Goal: Task Accomplishment & Management: Manage account settings

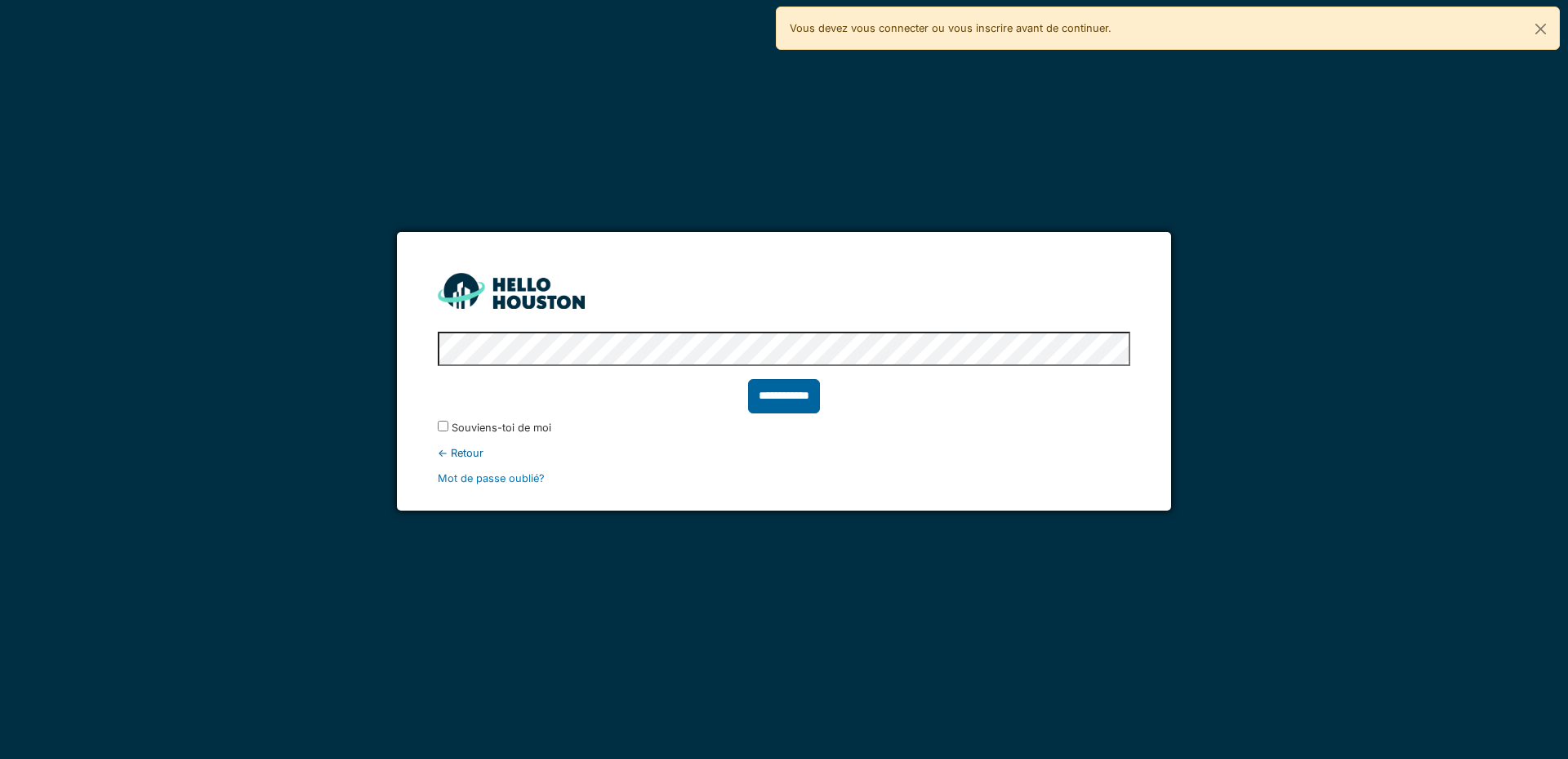
click at [798, 393] on input "**********" at bounding box center [784, 396] width 72 height 35
type input "******"
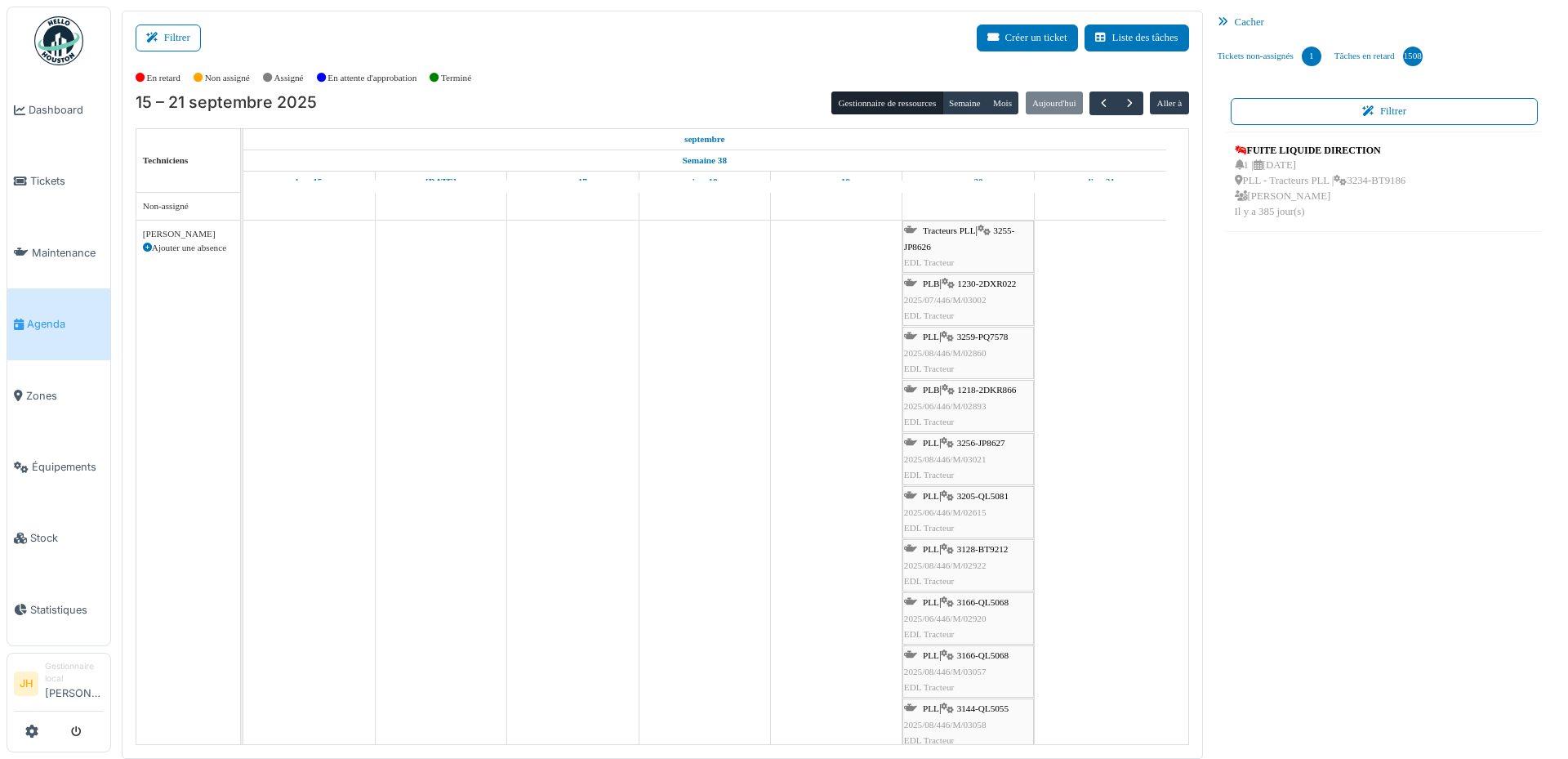
click at [989, 279] on span "1230-2DXR022" at bounding box center [986, 283] width 59 height 10
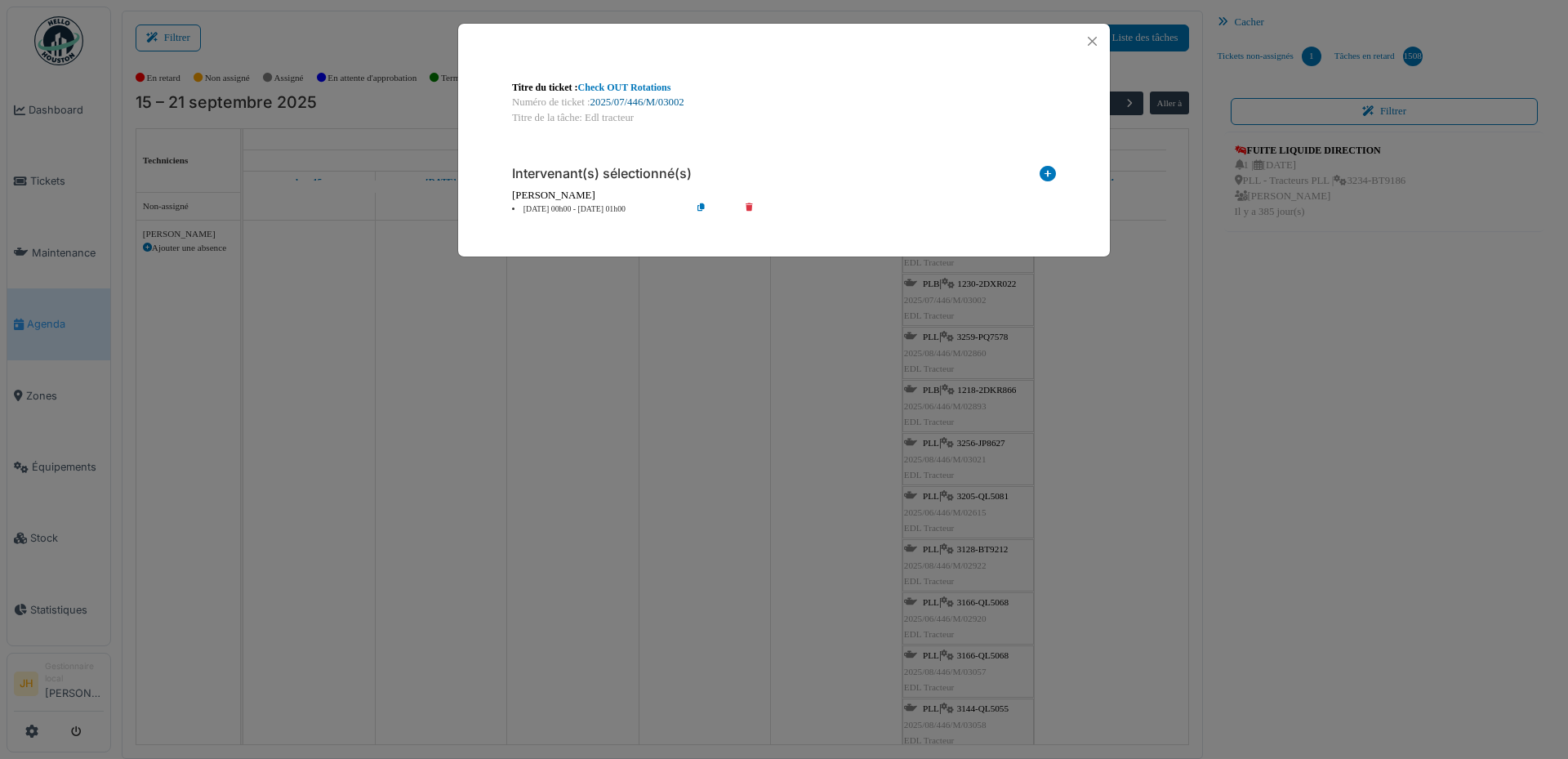
click at [645, 105] on link "2025/07/446/M/03002" at bounding box center [638, 102] width 94 height 12
click at [1092, 40] on button "Close" at bounding box center [1092, 40] width 22 height 22
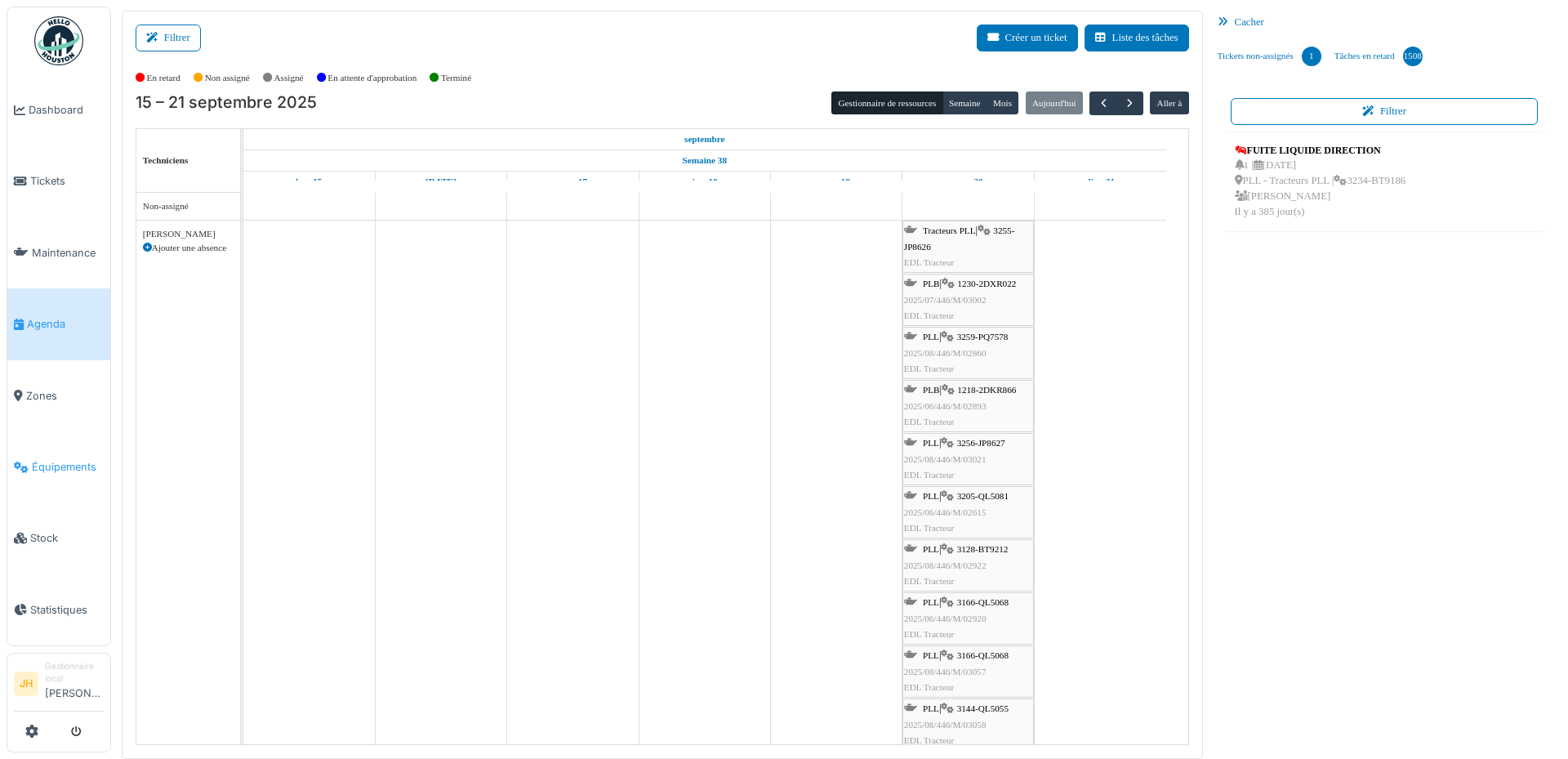
click at [43, 458] on span "Équipements" at bounding box center [67, 466] width 72 height 15
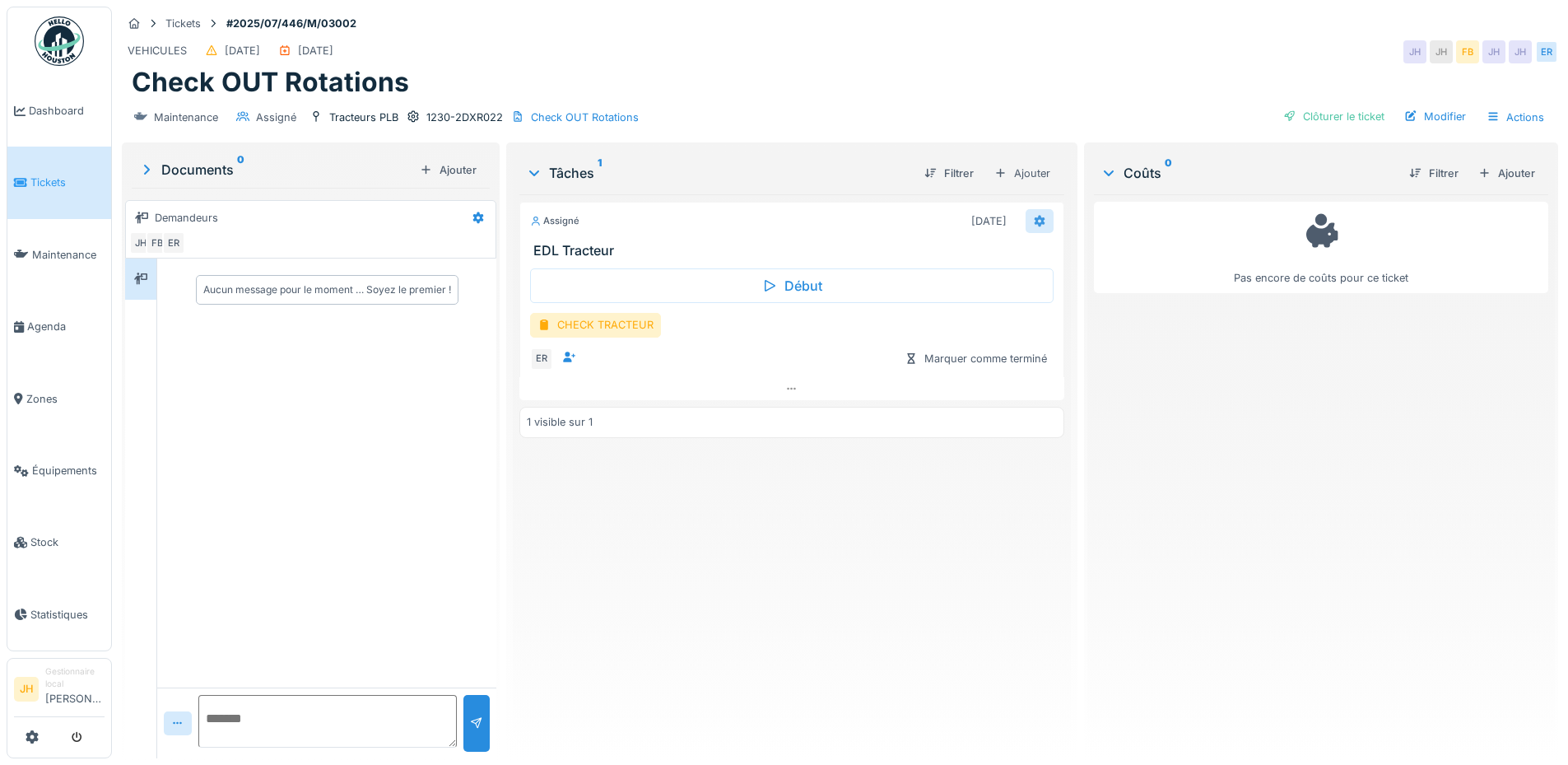
click at [1035, 220] on icon at bounding box center [1039, 220] width 11 height 12
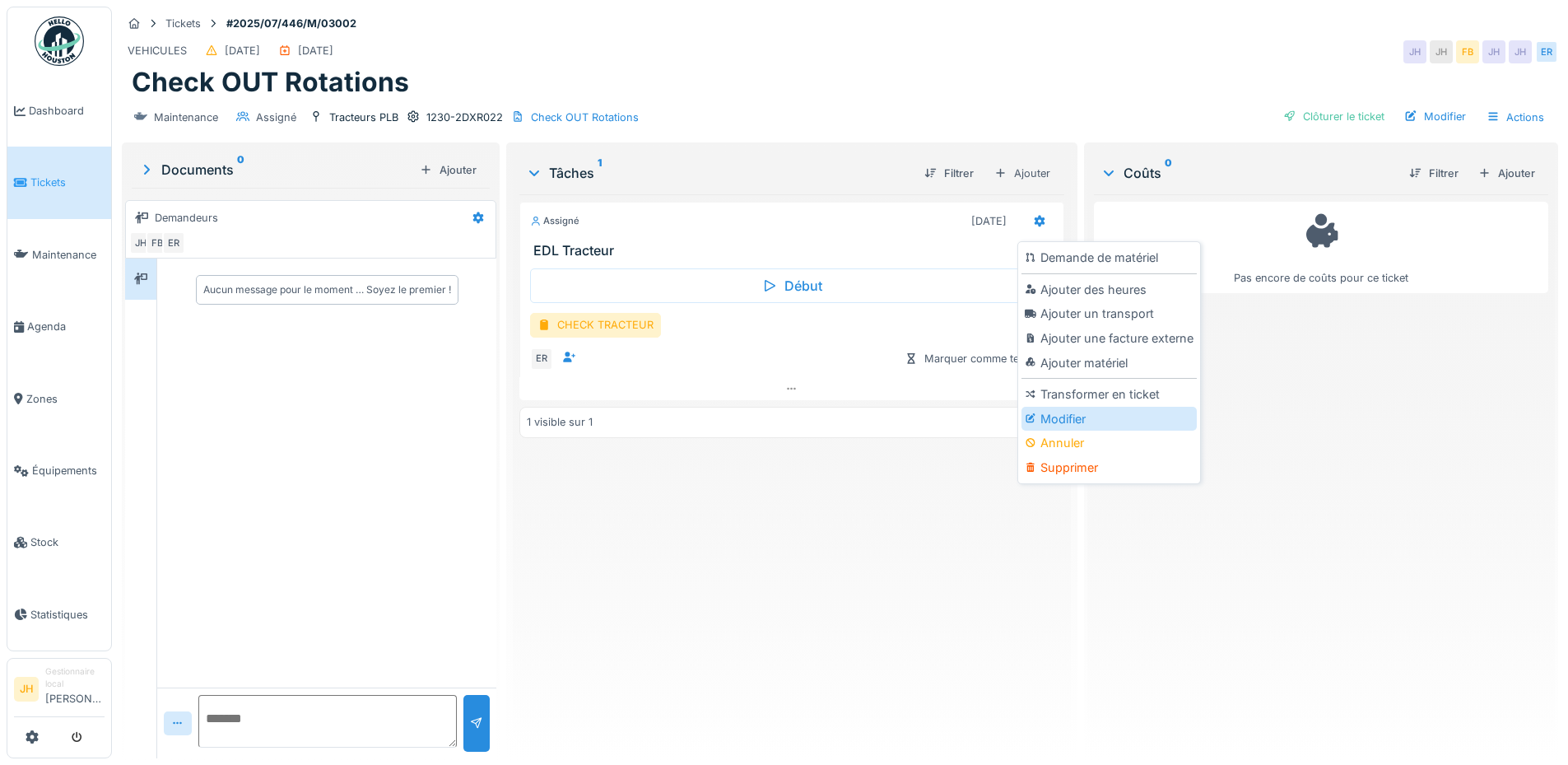
click at [1103, 424] on div "Modifier" at bounding box center [1109, 418] width 176 height 24
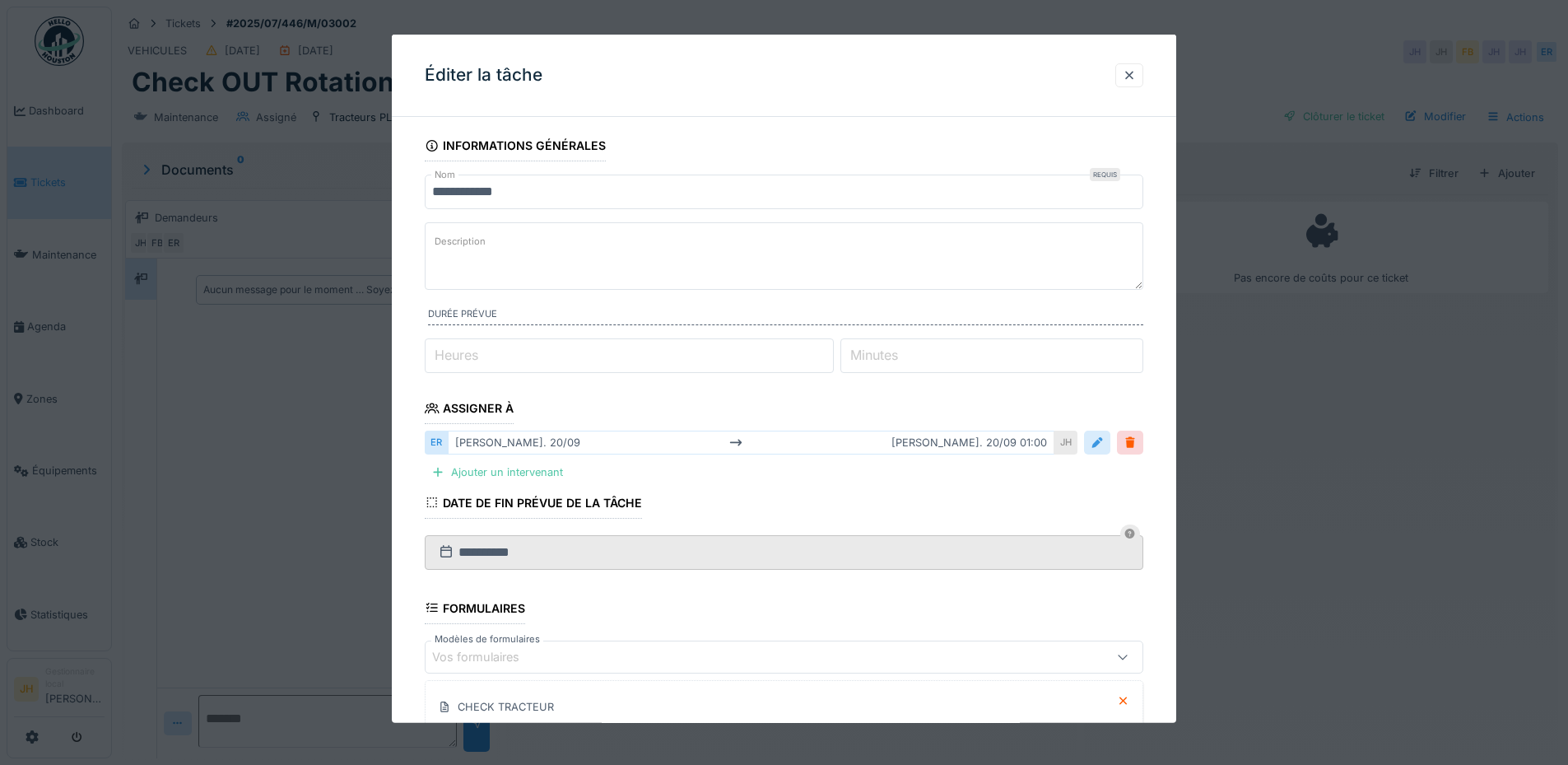
click at [1104, 436] on div at bounding box center [1097, 443] width 14 height 16
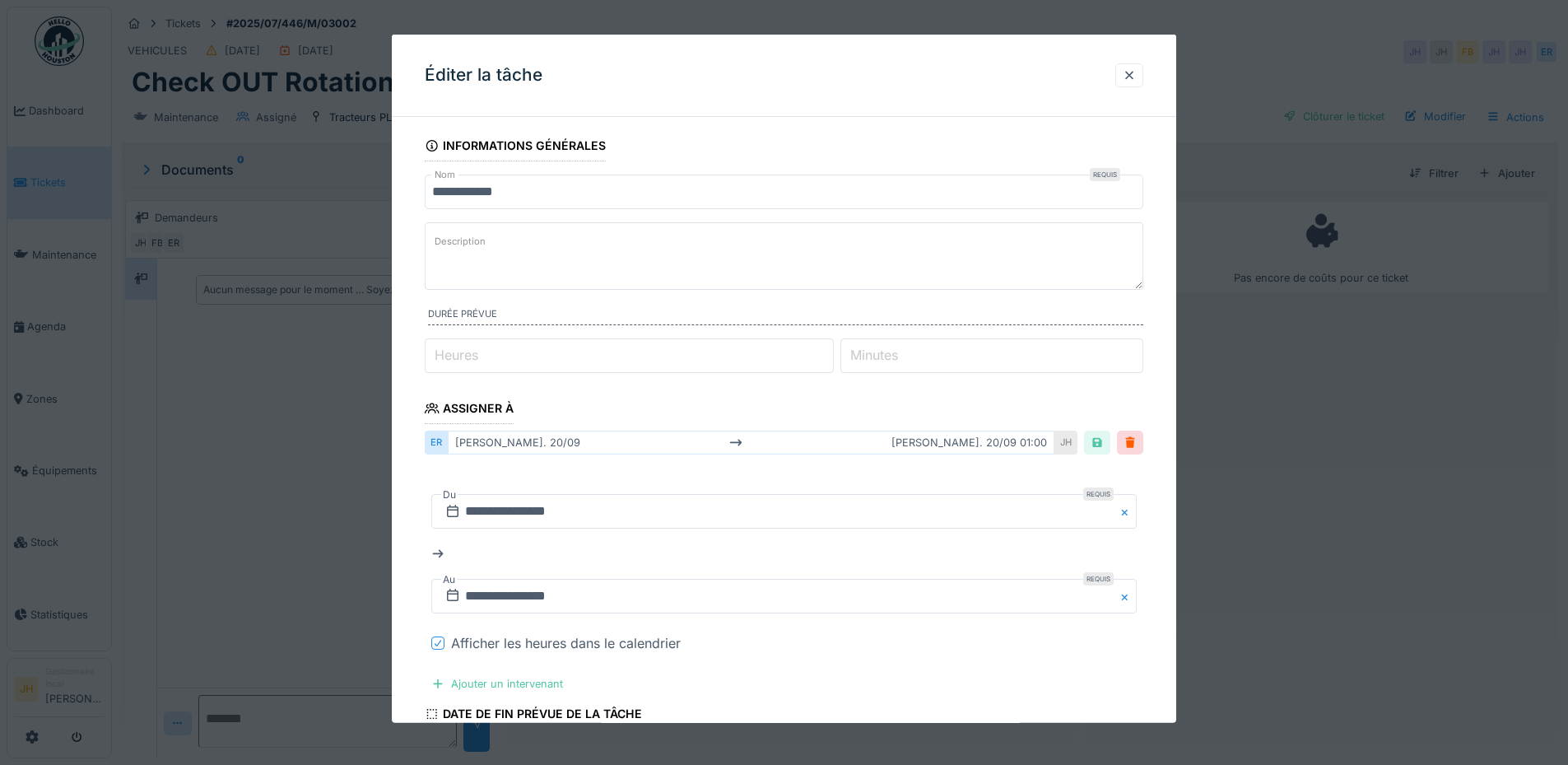
click at [437, 641] on icon at bounding box center [438, 643] width 10 height 8
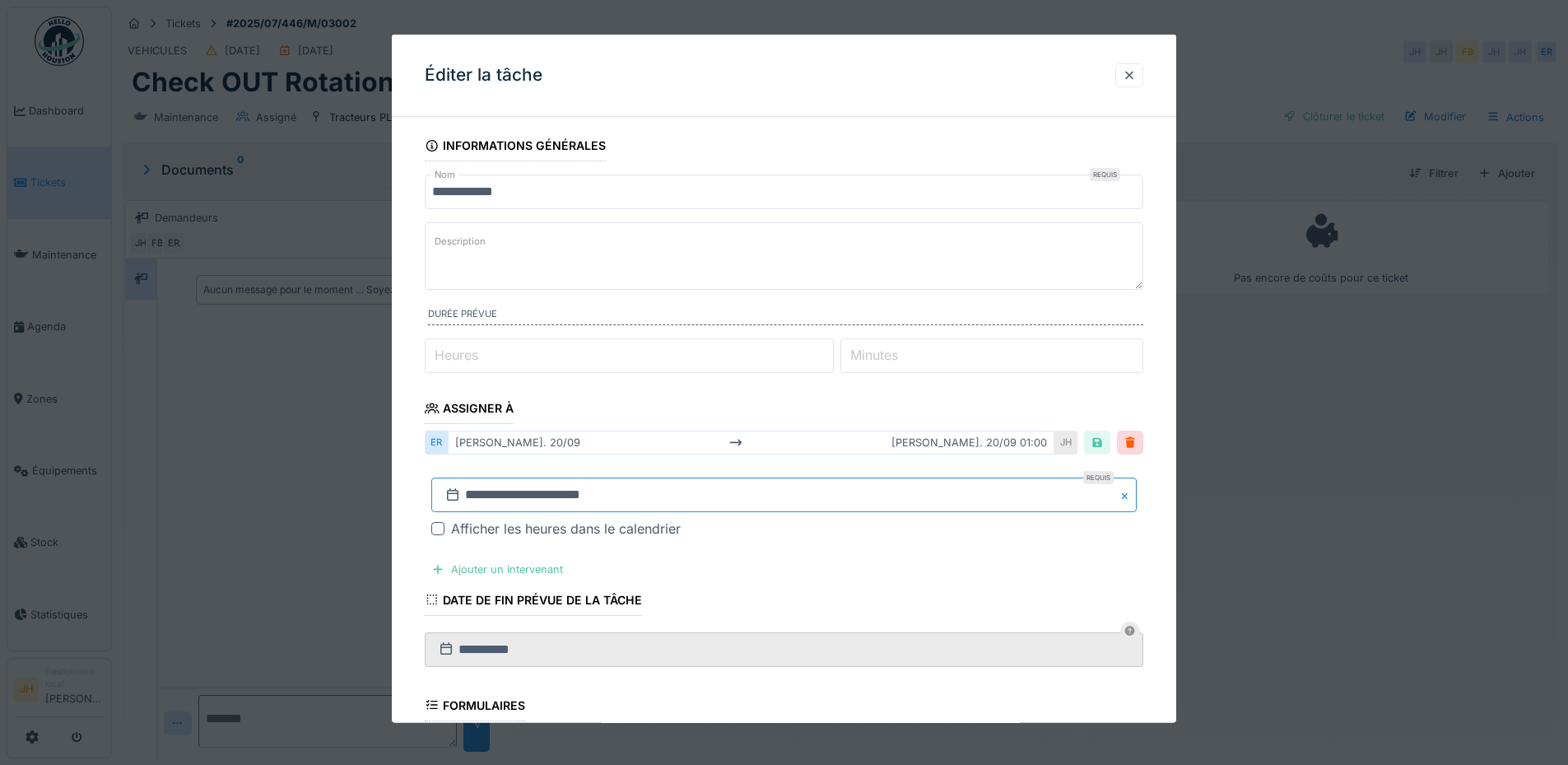
click at [565, 503] on input "**********" at bounding box center [784, 495] width 706 height 35
click at [874, 276] on button "Next Month" at bounding box center [870, 275] width 26 height 26
click at [836, 348] on div "4" at bounding box center [841, 343] width 22 height 22
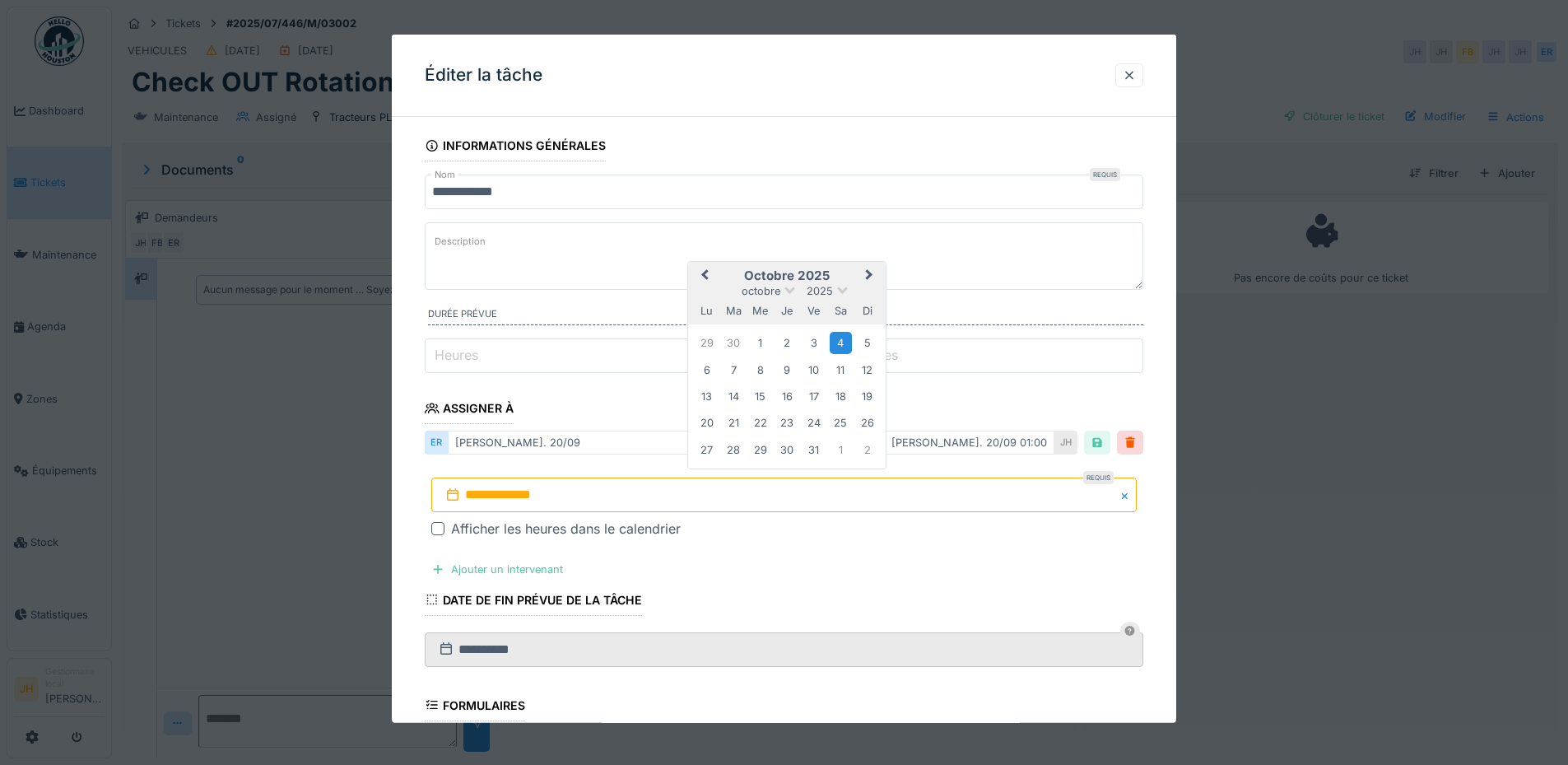
click at [836, 348] on div "4" at bounding box center [841, 343] width 22 height 22
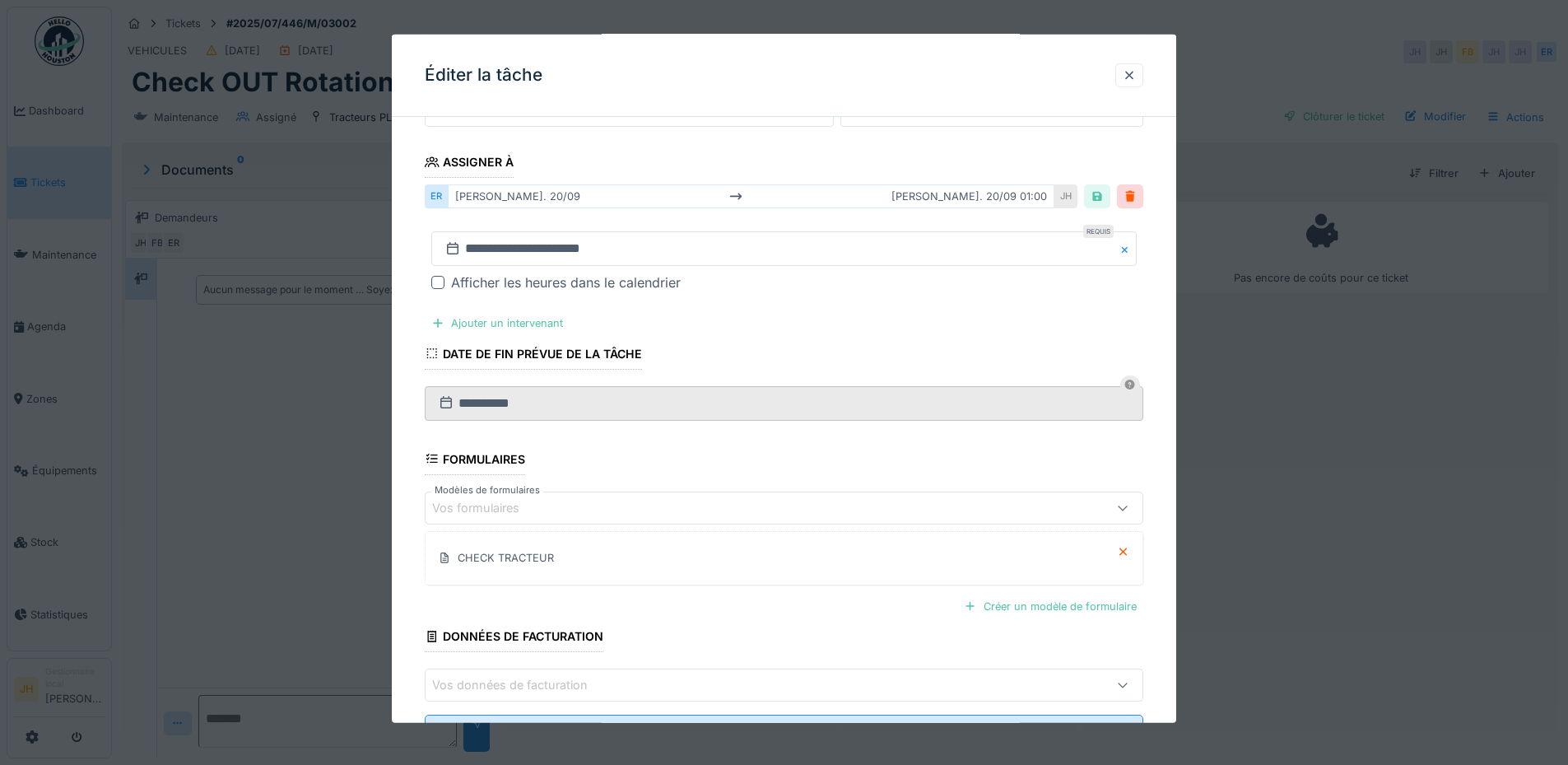
scroll to position [318, 0]
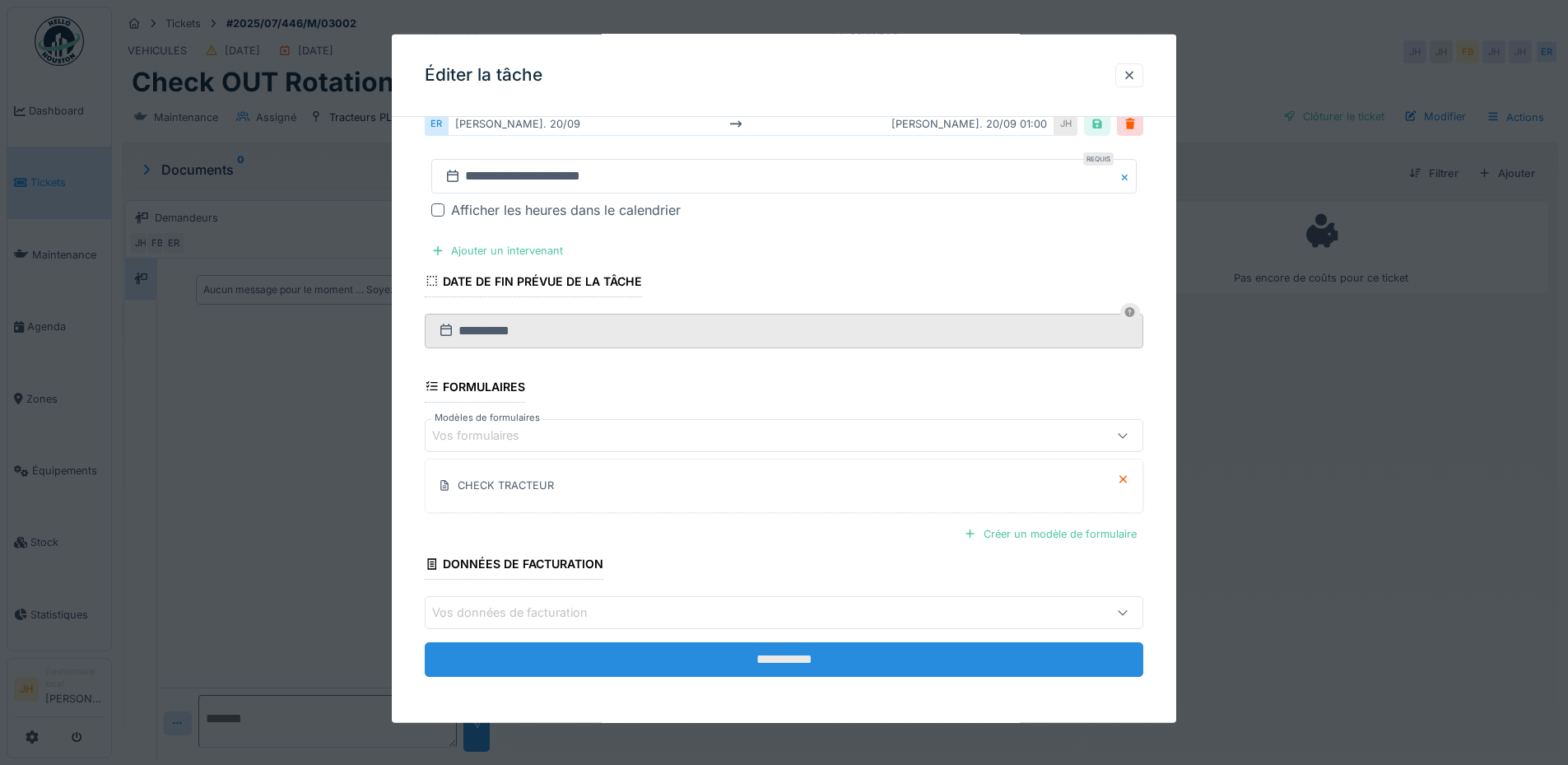
click at [766, 660] on input "**********" at bounding box center [784, 659] width 718 height 35
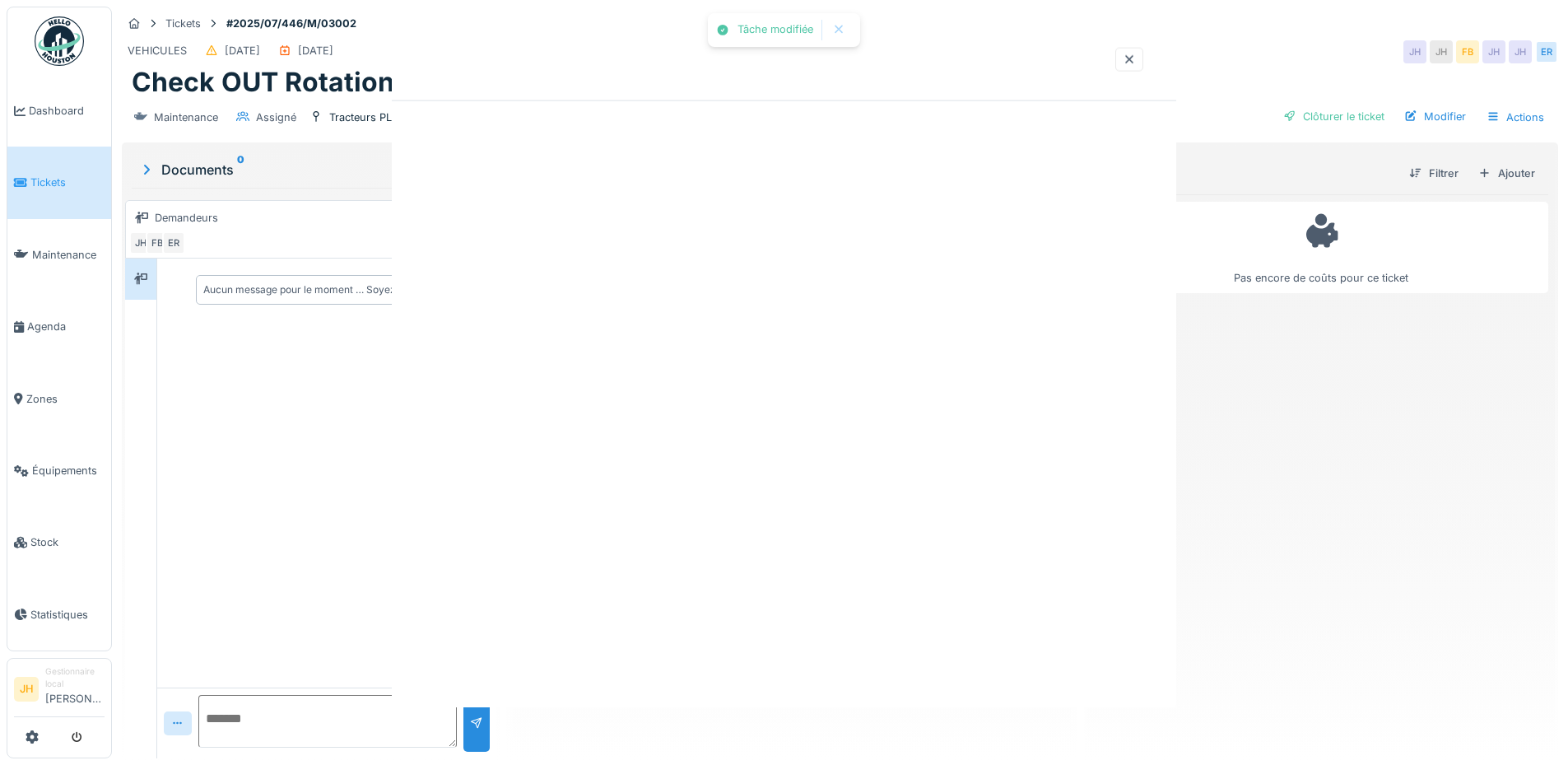
scroll to position [0, 0]
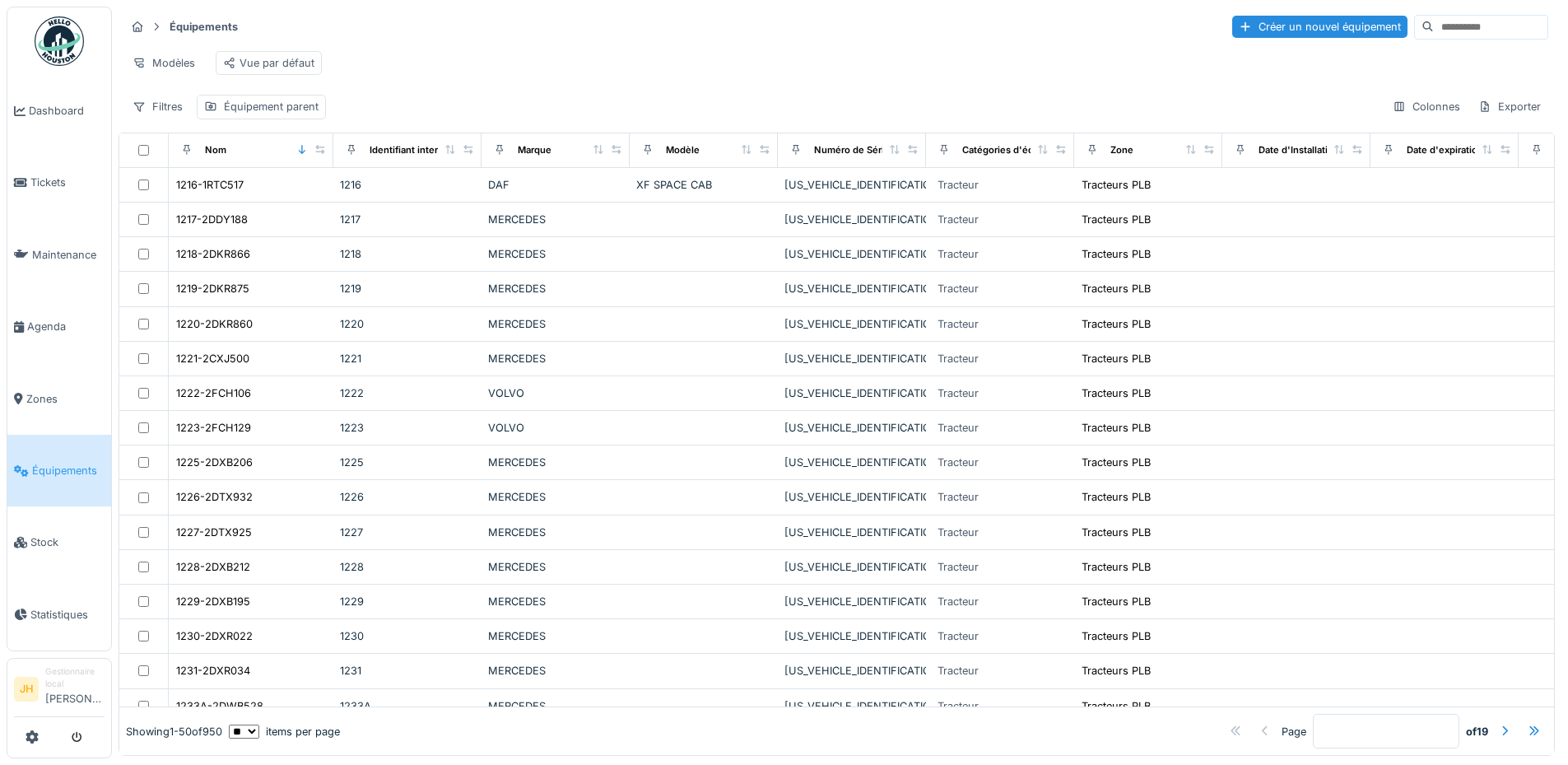
click at [1434, 25] on input at bounding box center [1490, 27] width 114 height 23
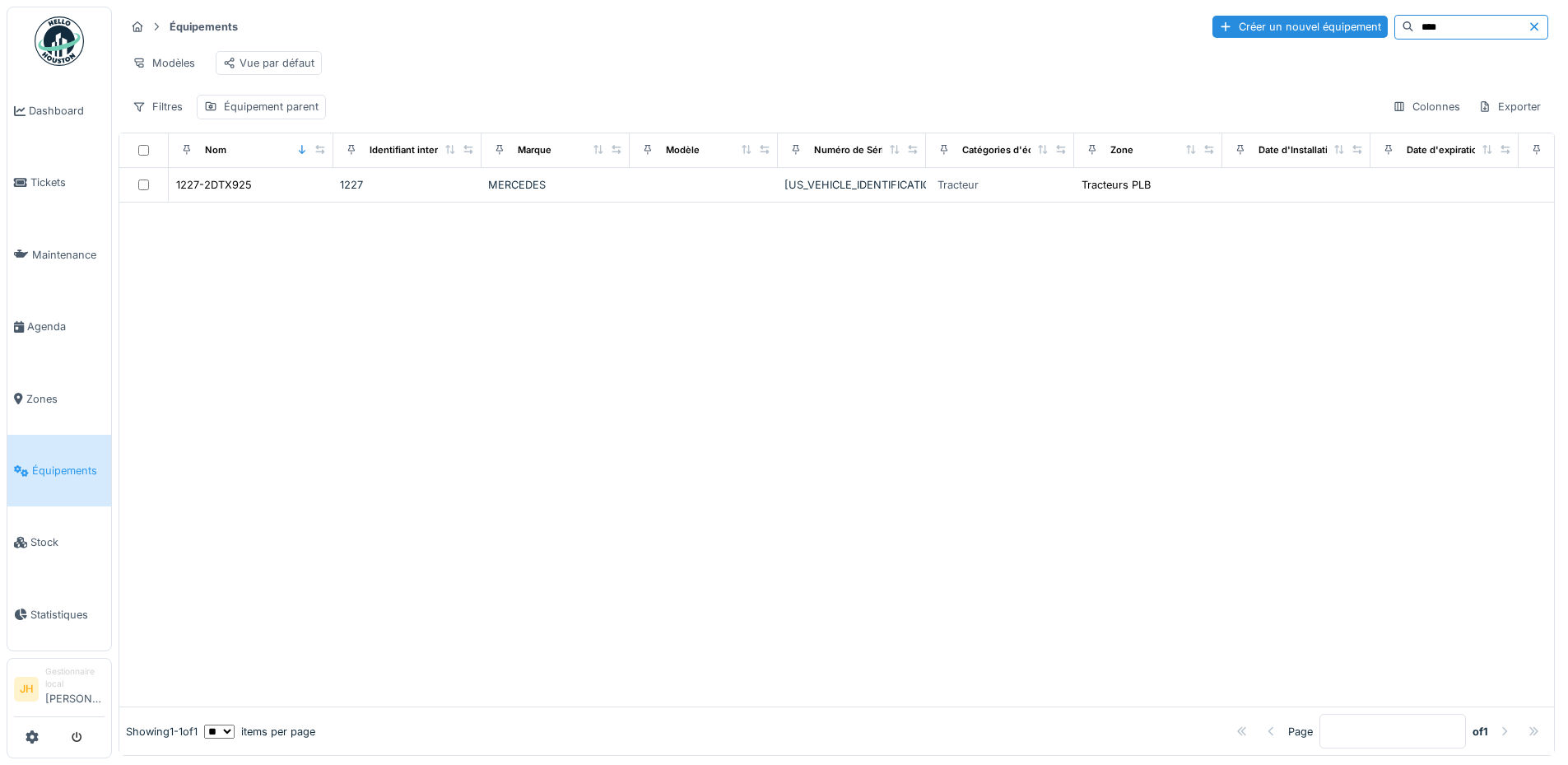
type input "****"
click at [694, 322] on div at bounding box center [837, 454] width 1435 height 504
click at [753, 322] on div at bounding box center [837, 454] width 1435 height 504
click at [1103, 519] on div at bounding box center [837, 454] width 1435 height 504
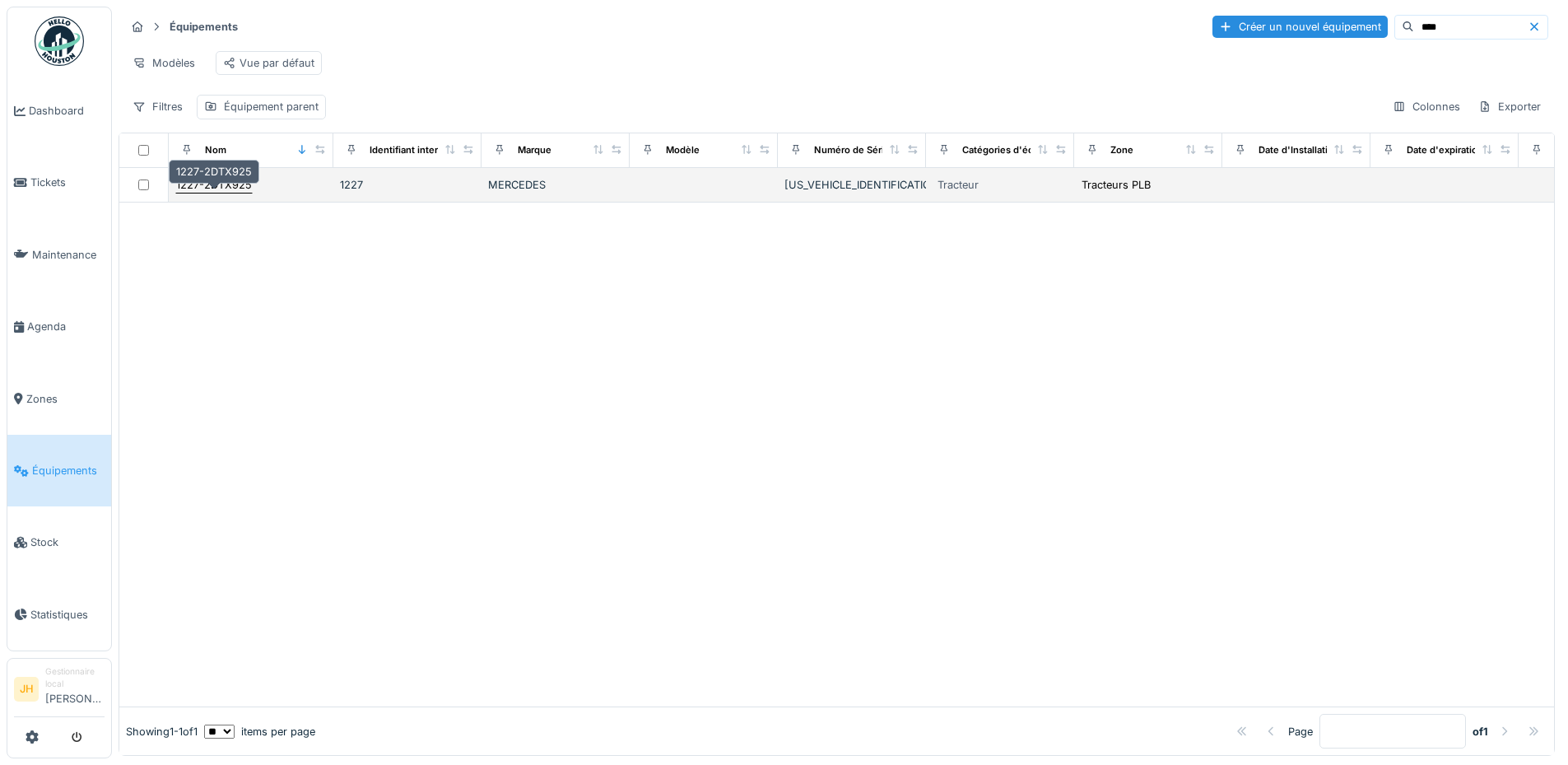
click at [214, 192] on div "1227-2DTX925" at bounding box center [214, 184] width 76 height 16
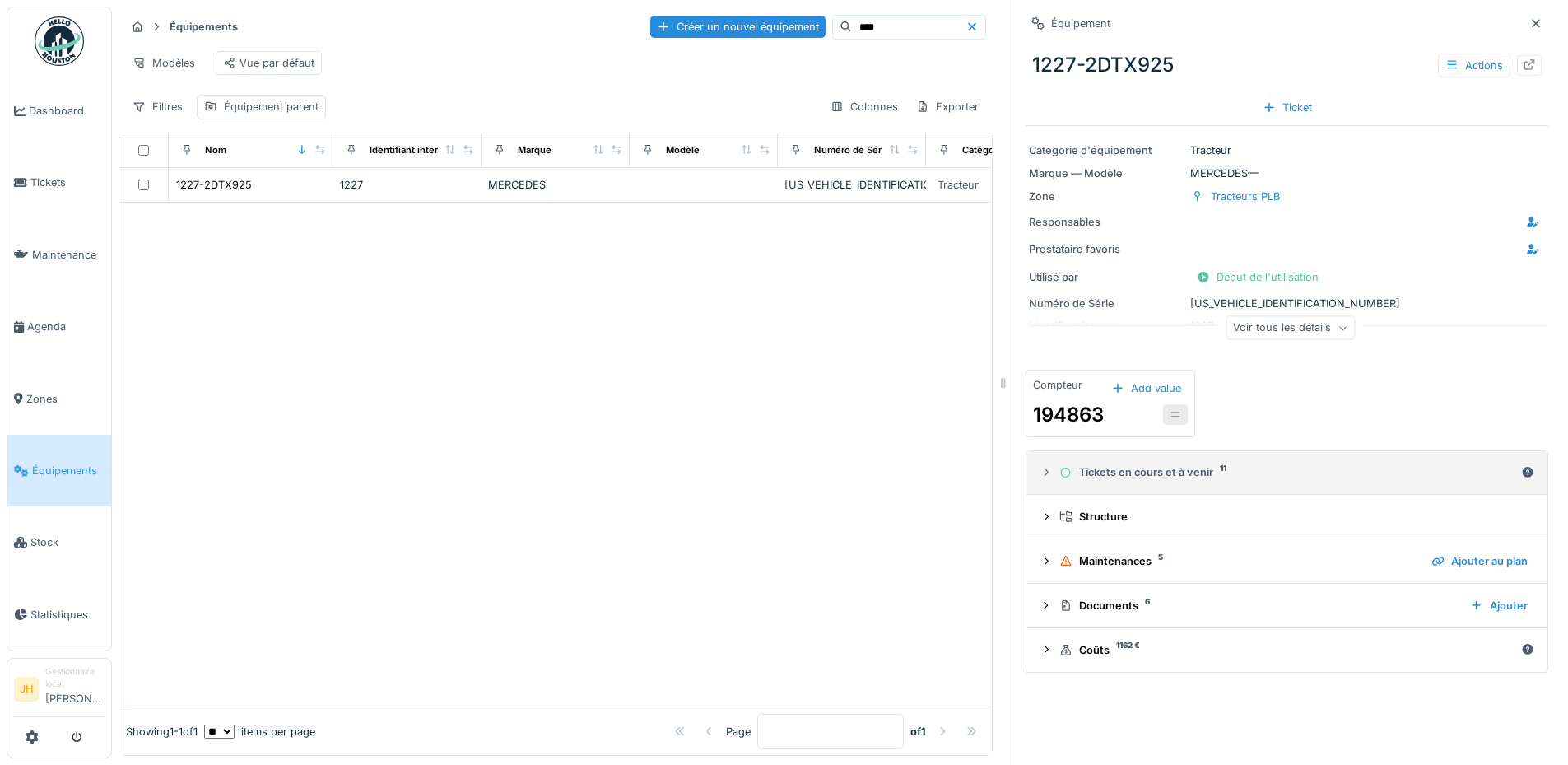
click at [1184, 472] on div "Tickets en cours et à venir 11" at bounding box center [1286, 472] width 455 height 16
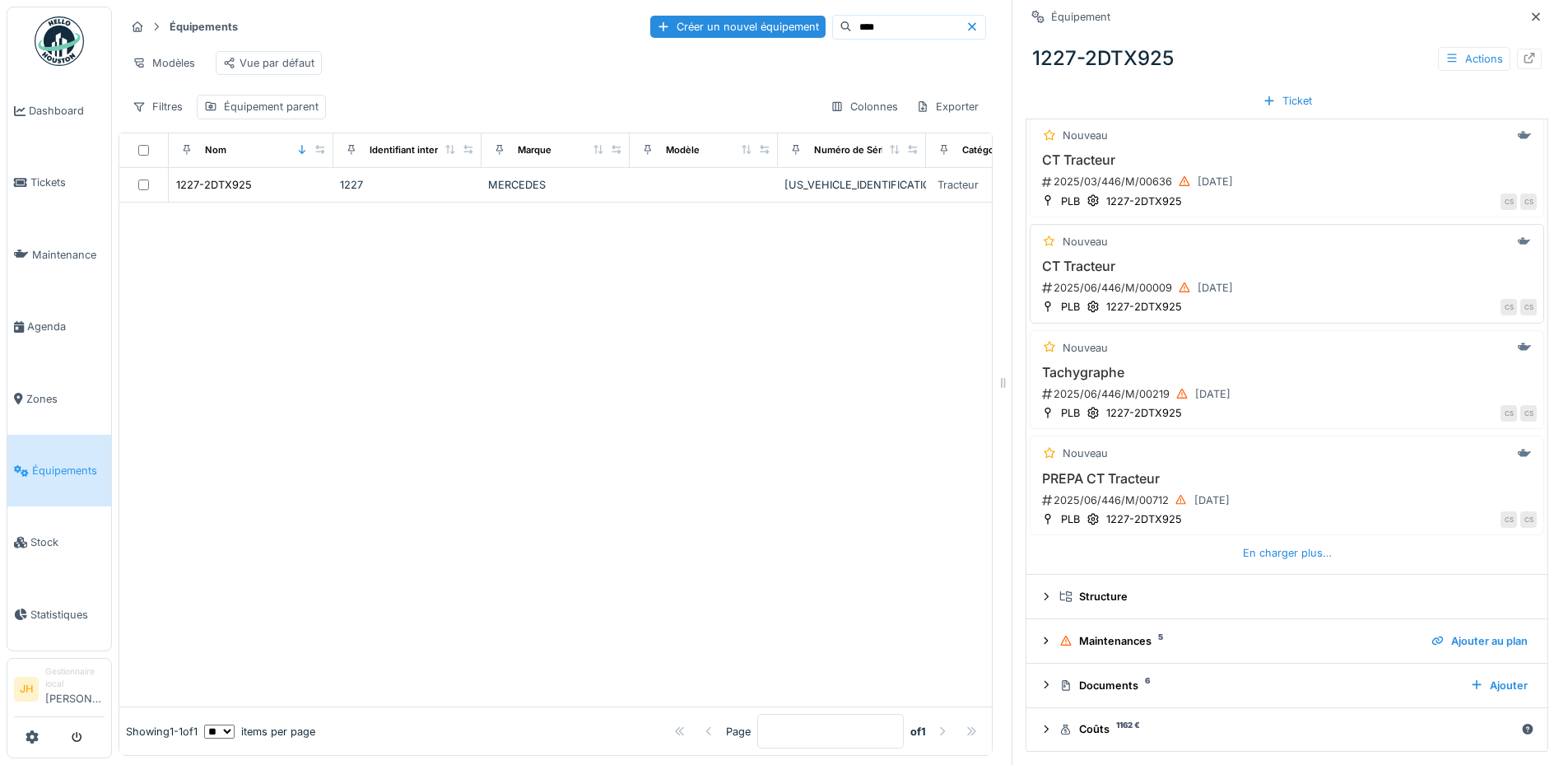
scroll to position [13, 0]
click at [1310, 542] on div "En charger plus…" at bounding box center [1286, 552] width 102 height 22
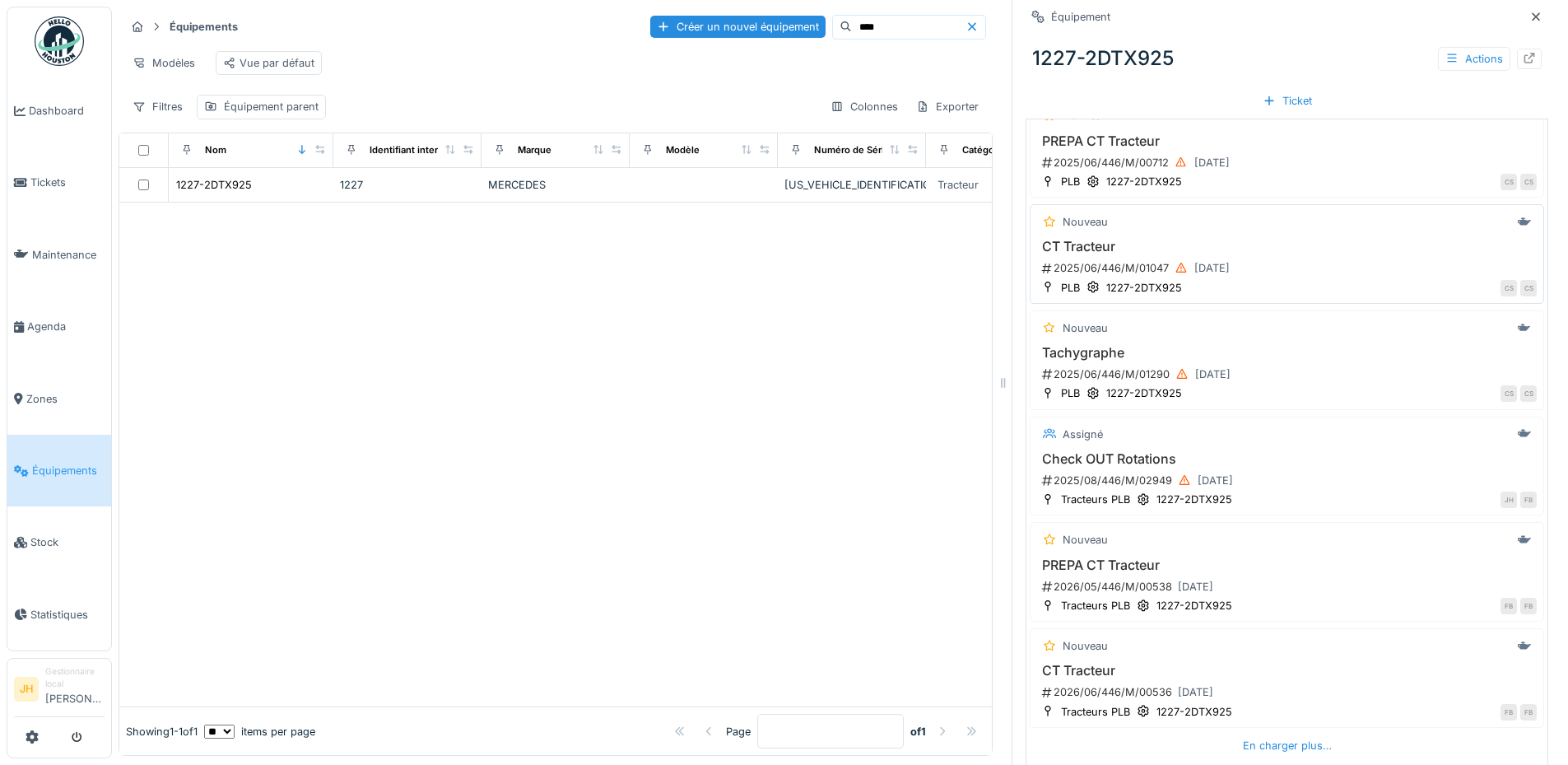
scroll to position [893, 0]
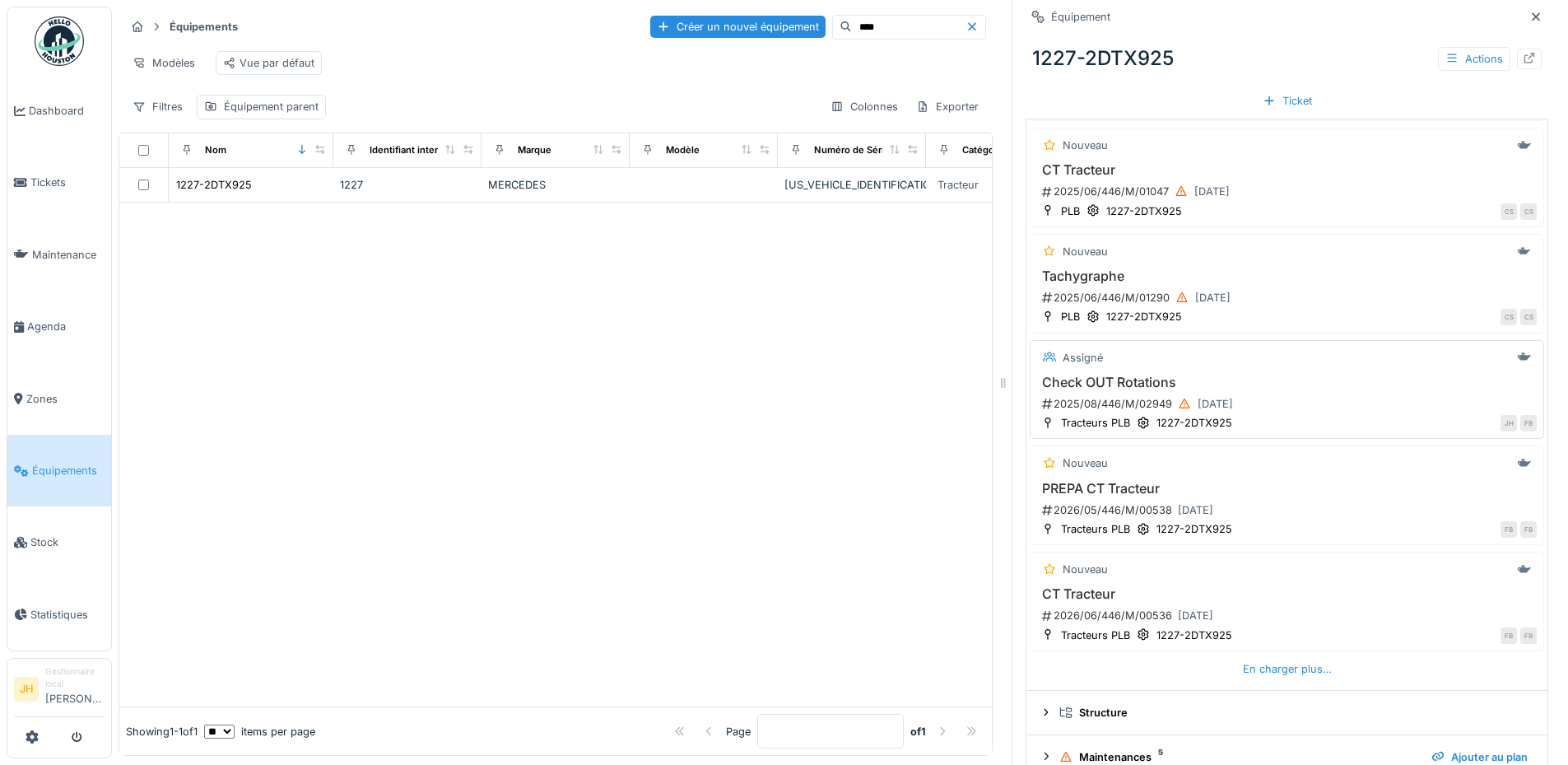
click at [1119, 375] on h3 "Check OUT Rotations" at bounding box center [1286, 382] width 500 height 16
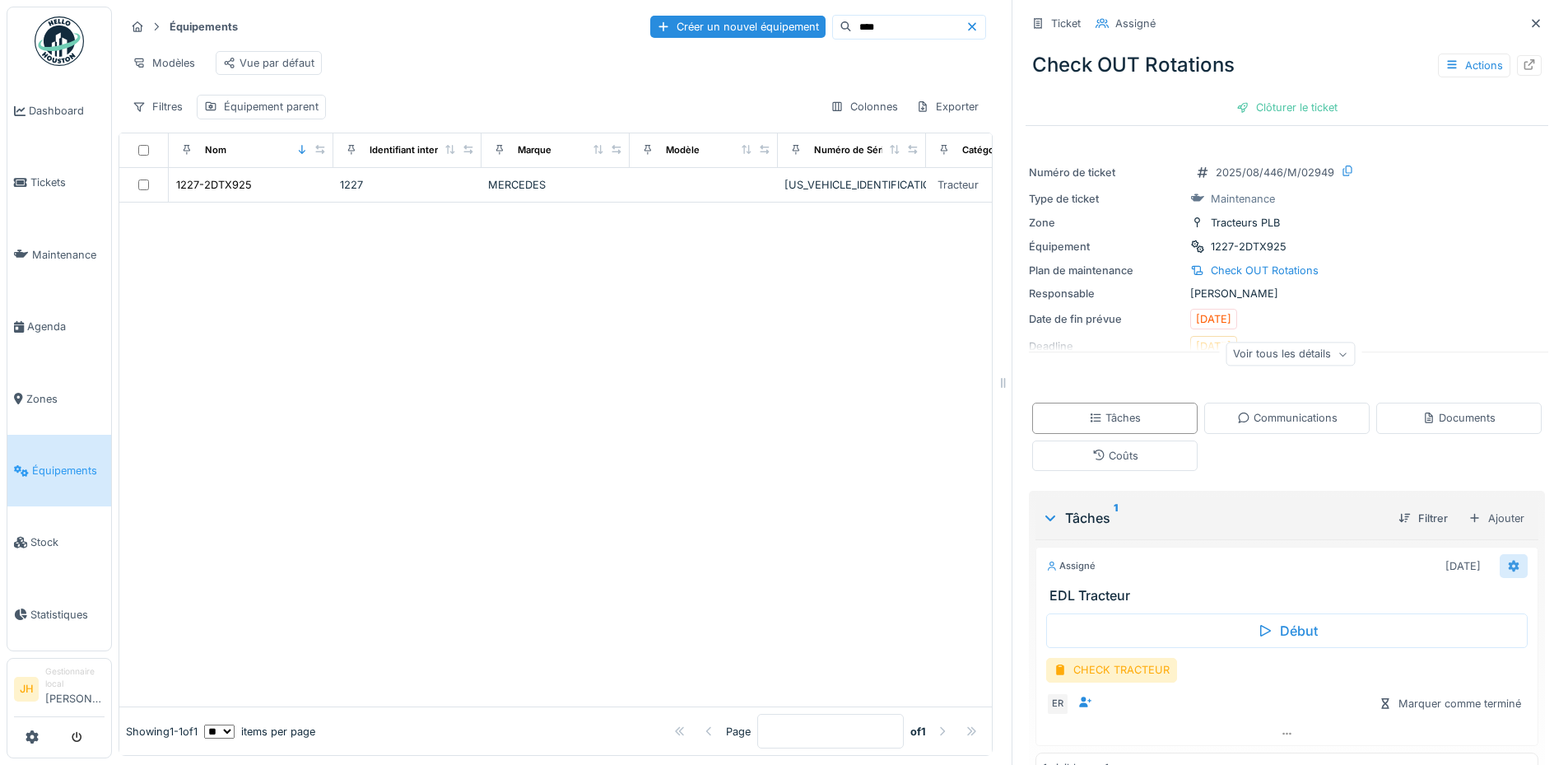
click at [1500, 554] on div at bounding box center [1514, 566] width 28 height 24
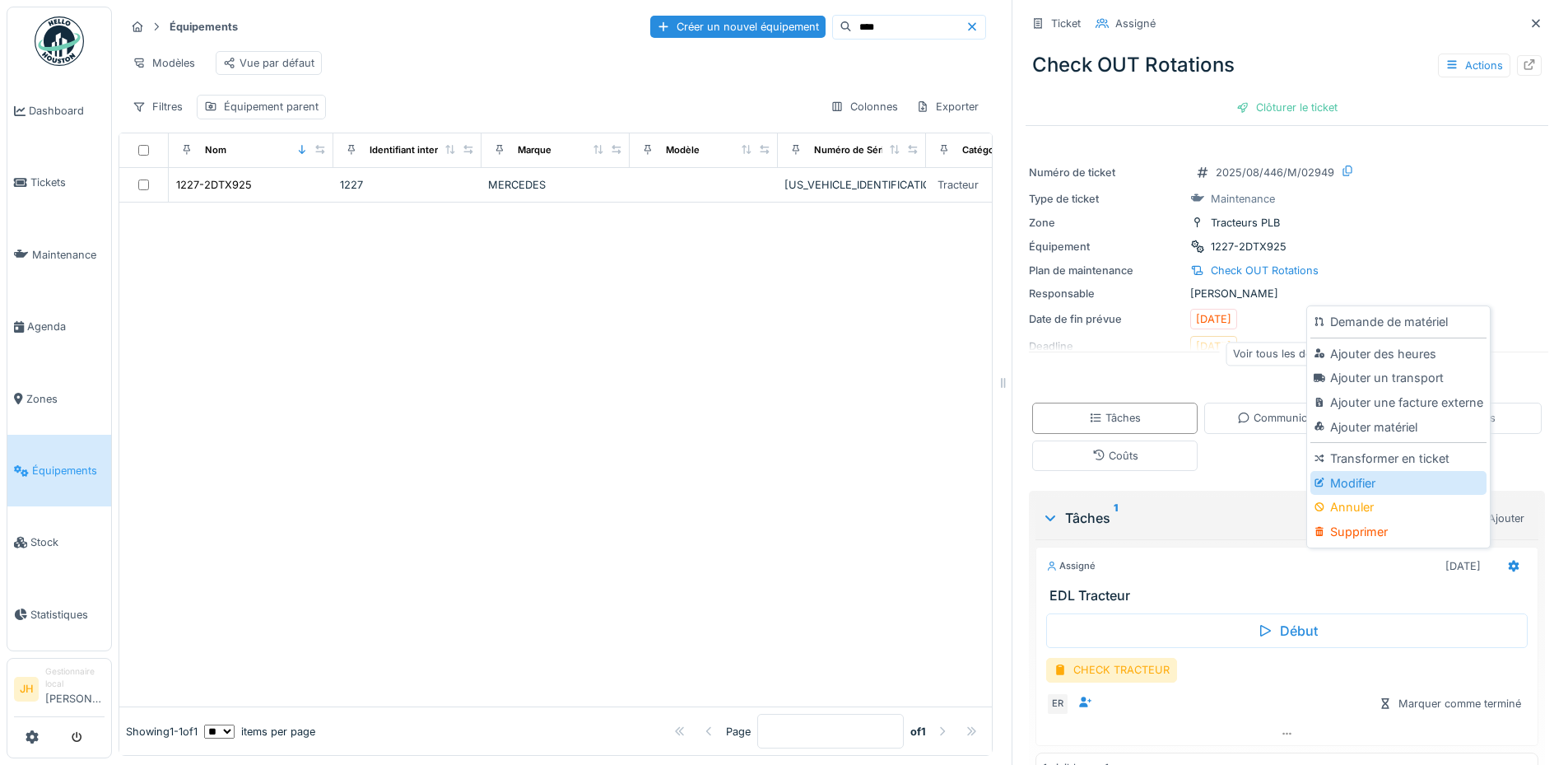
click at [1365, 471] on div "Modifier" at bounding box center [1398, 482] width 176 height 24
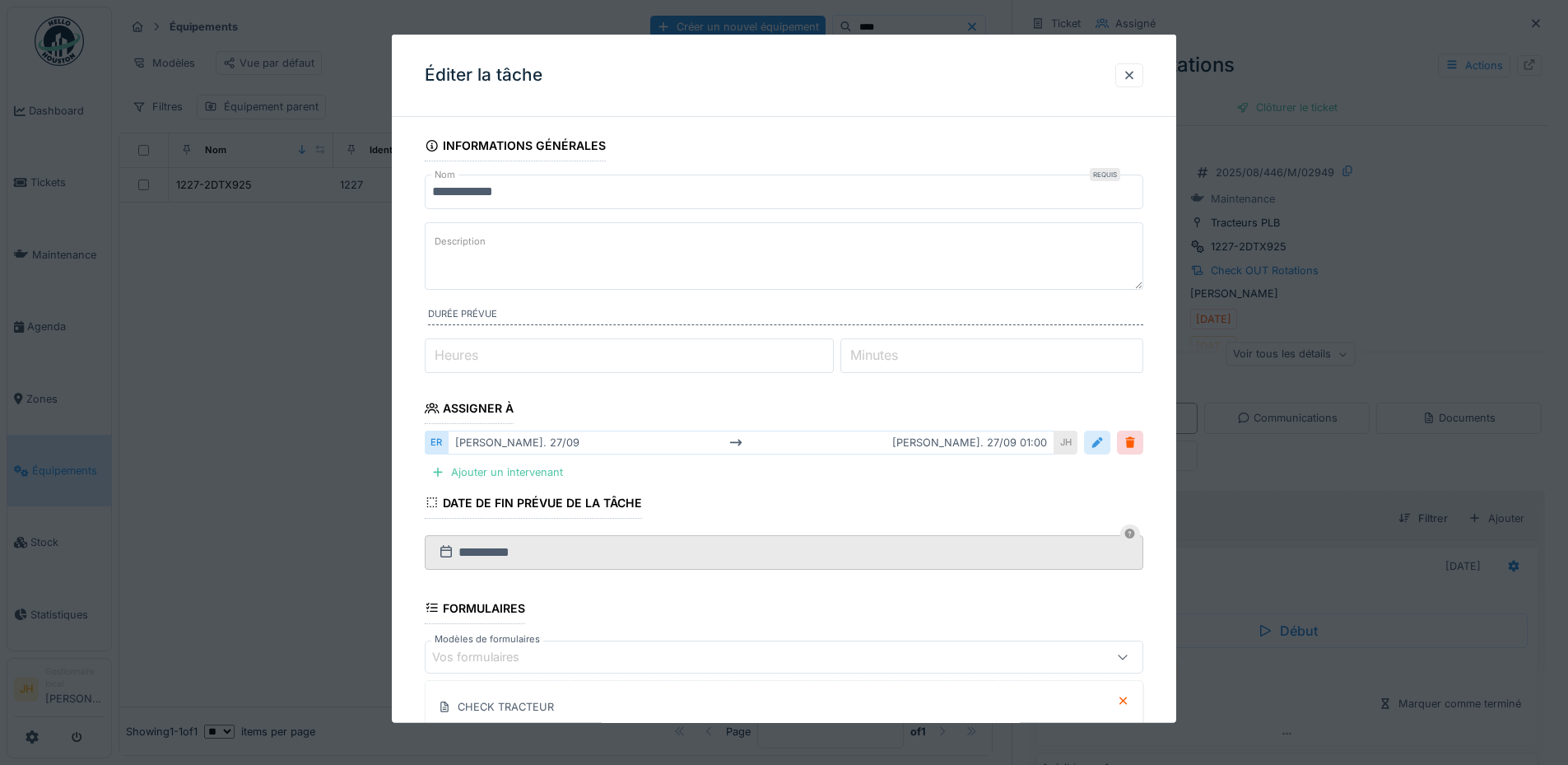
click at [1104, 442] on div at bounding box center [1097, 443] width 14 height 16
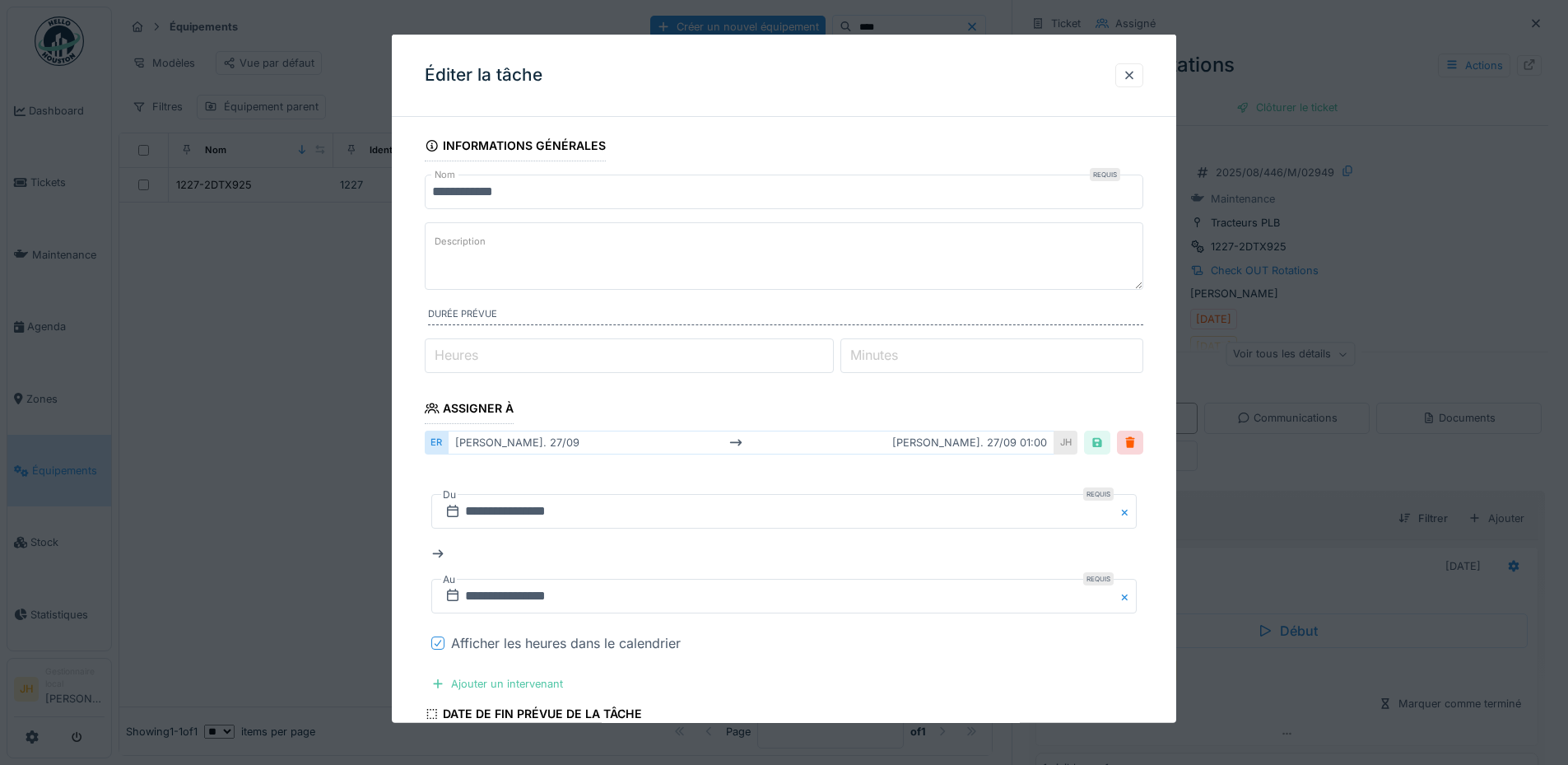
click at [444, 638] on div at bounding box center [438, 643] width 14 height 14
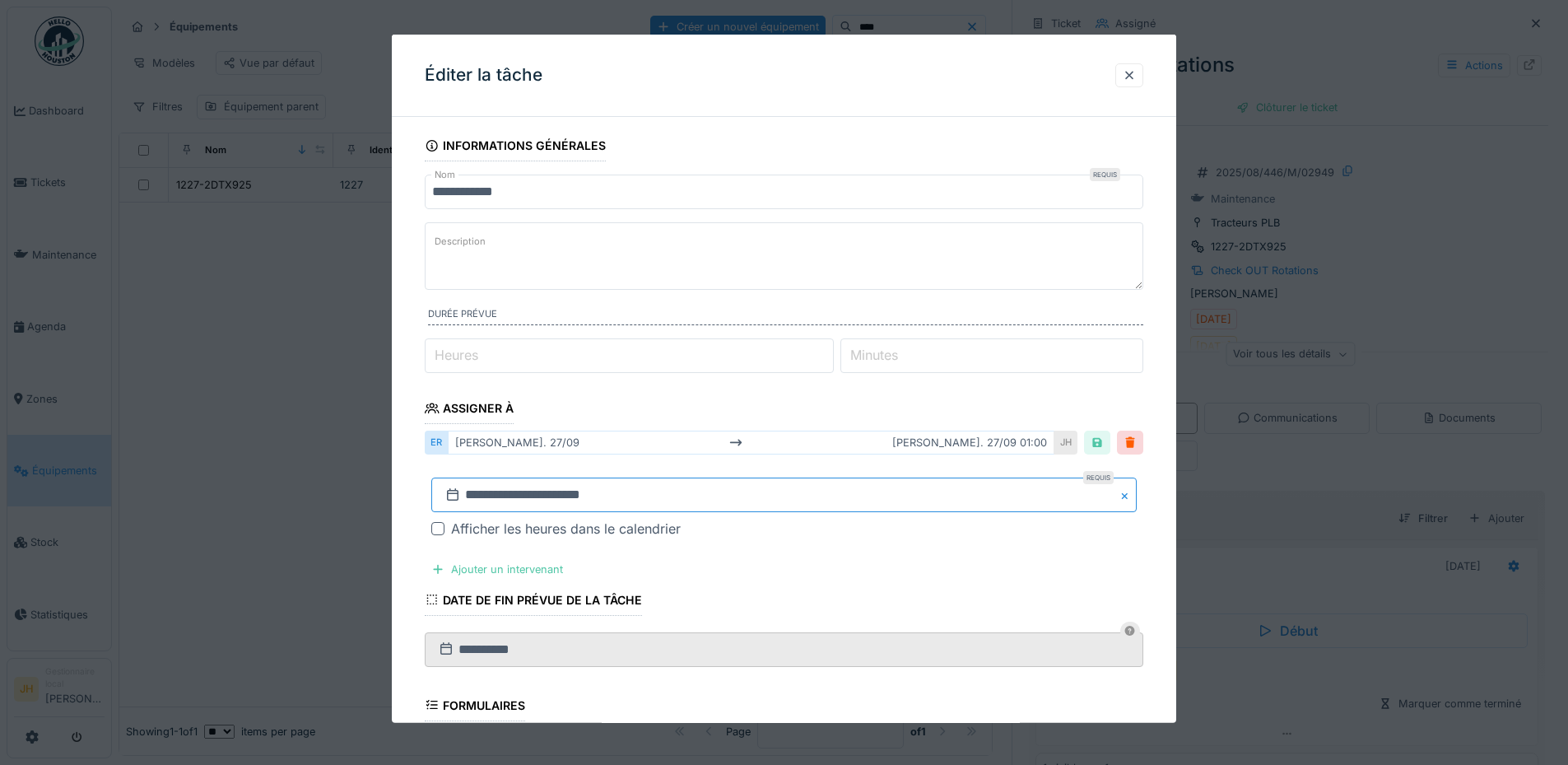
click at [571, 493] on input "**********" at bounding box center [784, 495] width 706 height 35
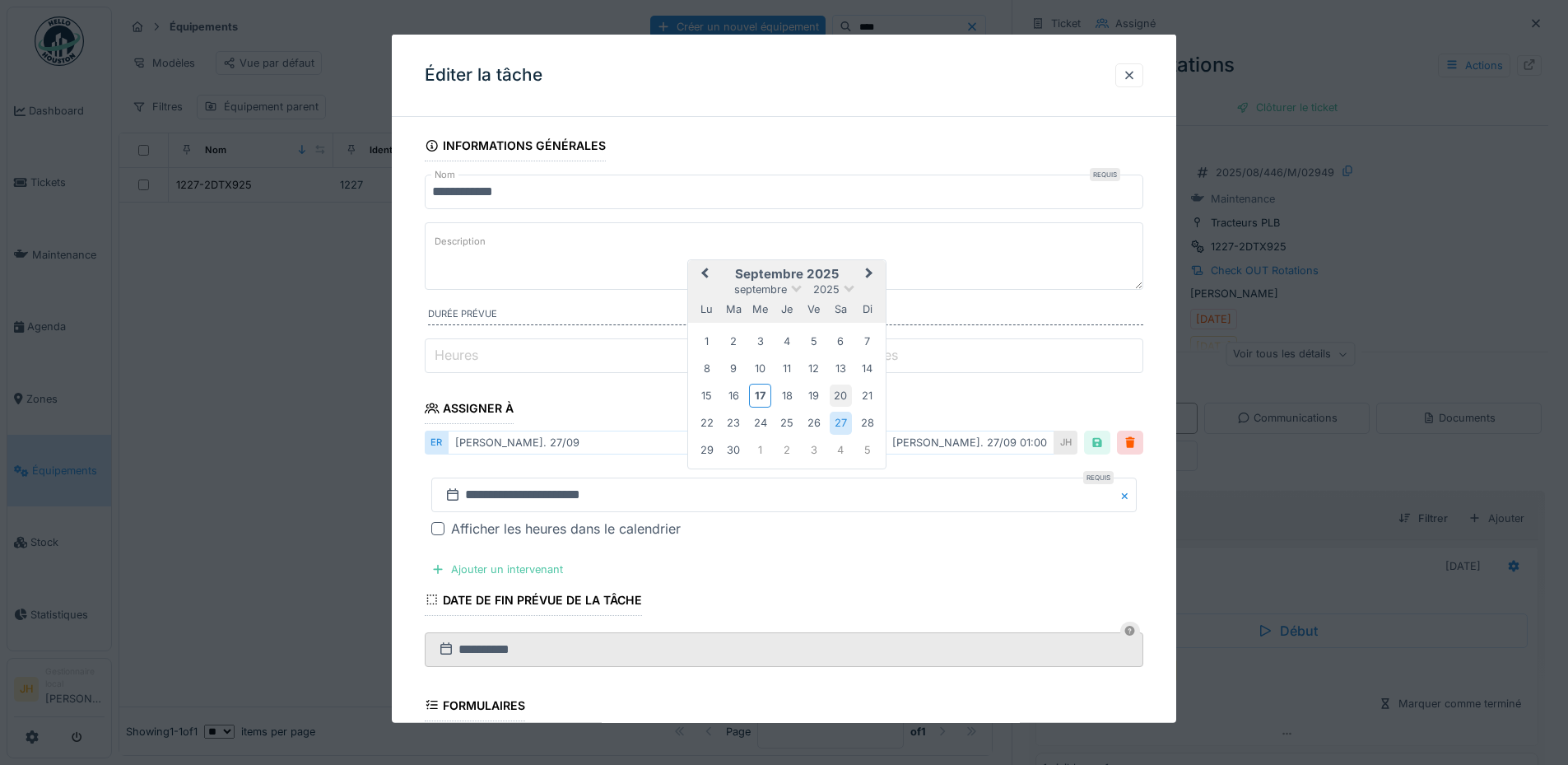
click at [844, 392] on div "20" at bounding box center [841, 395] width 22 height 22
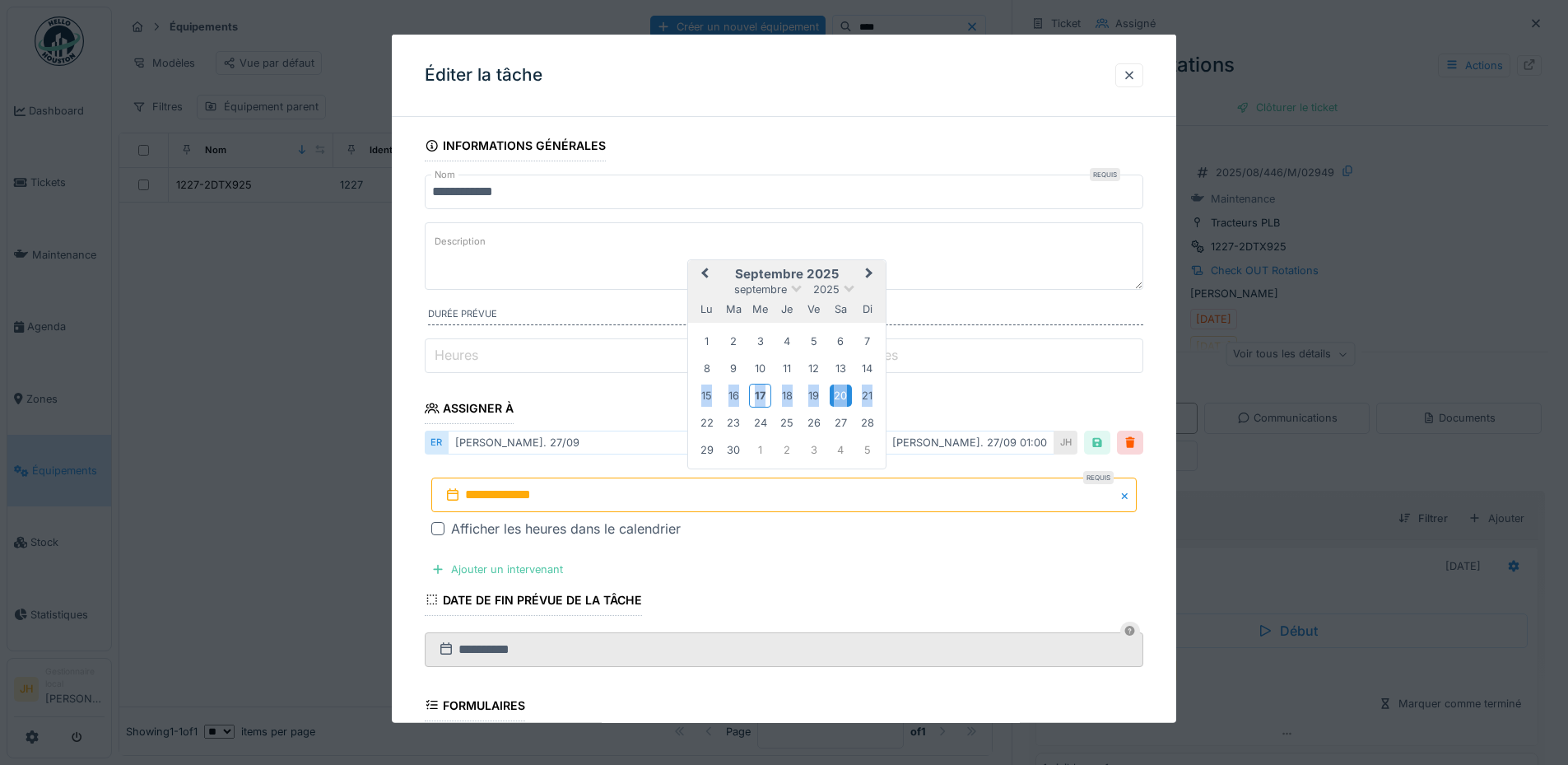
click at [844, 392] on div "20" at bounding box center [841, 395] width 22 height 22
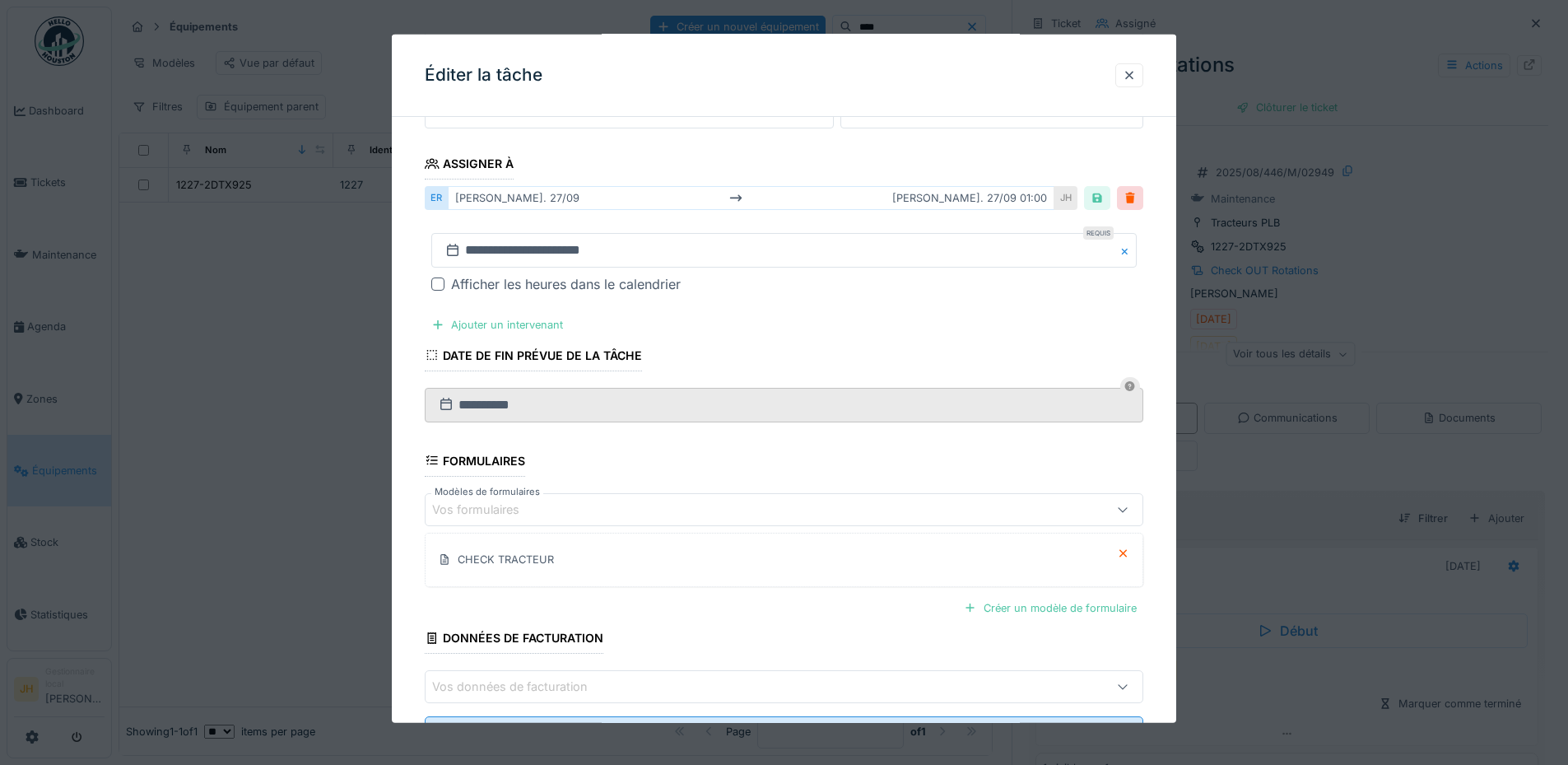
scroll to position [318, 0]
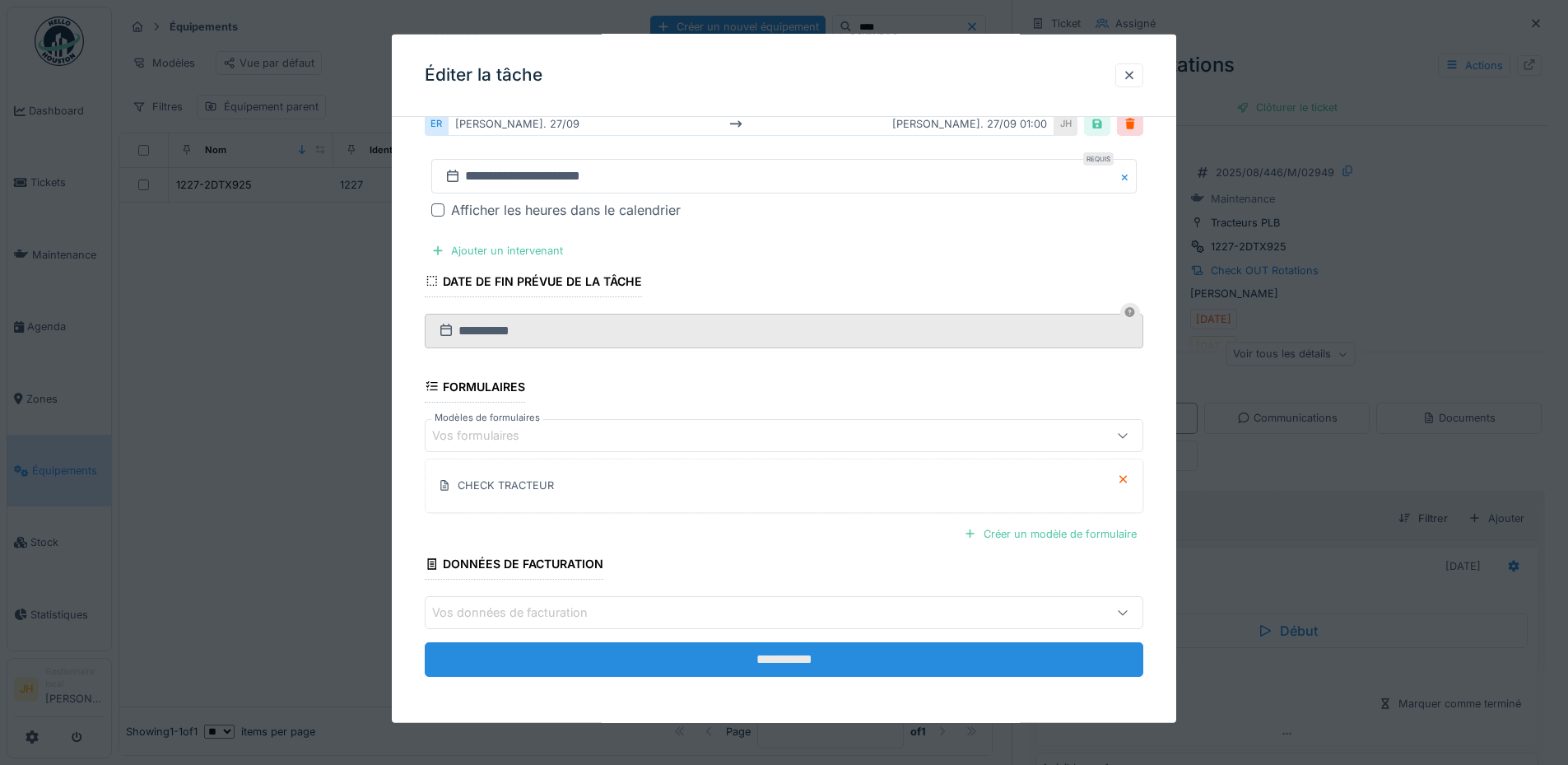
click at [841, 669] on input "**********" at bounding box center [784, 659] width 718 height 35
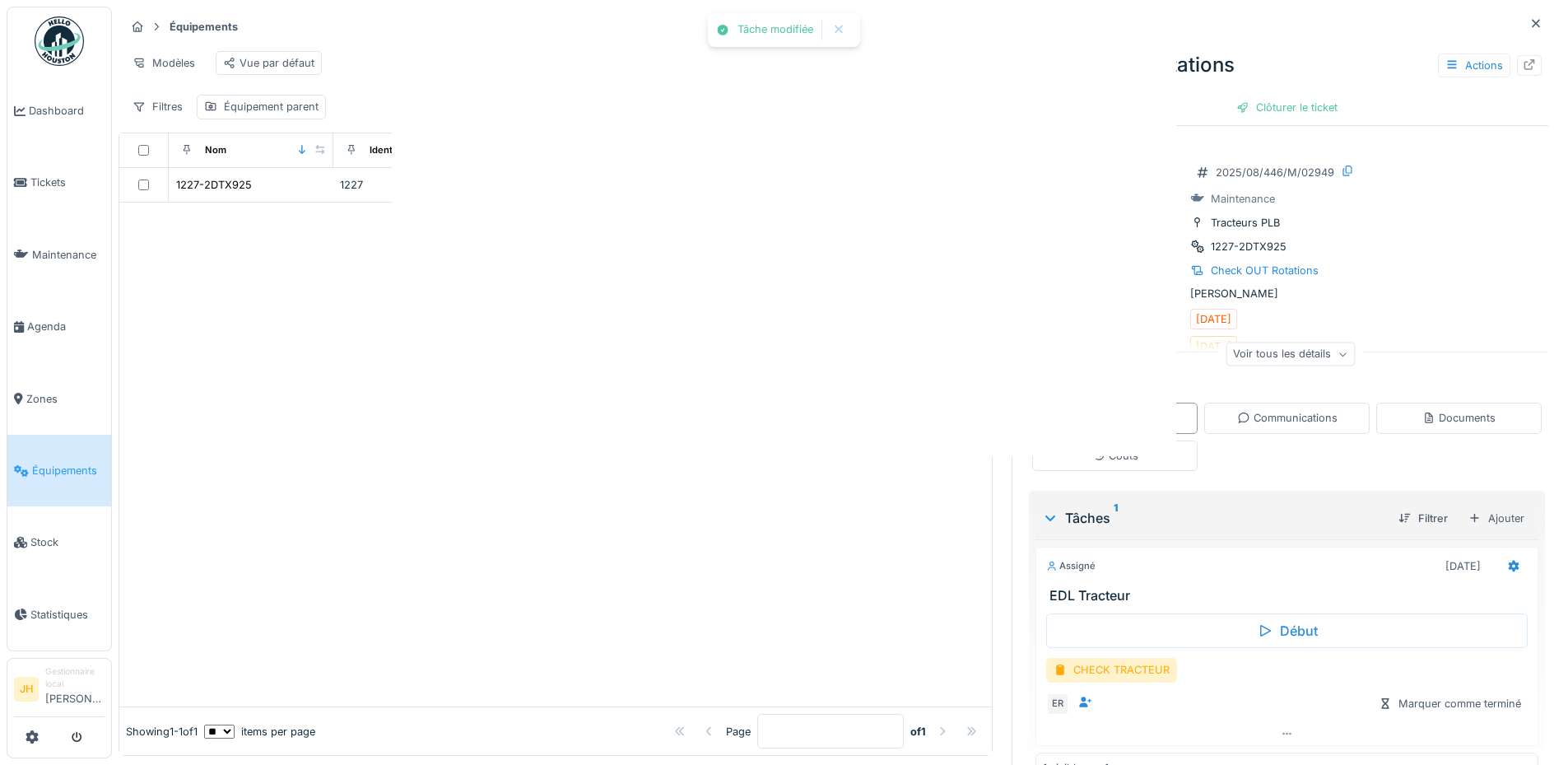
scroll to position [0, 0]
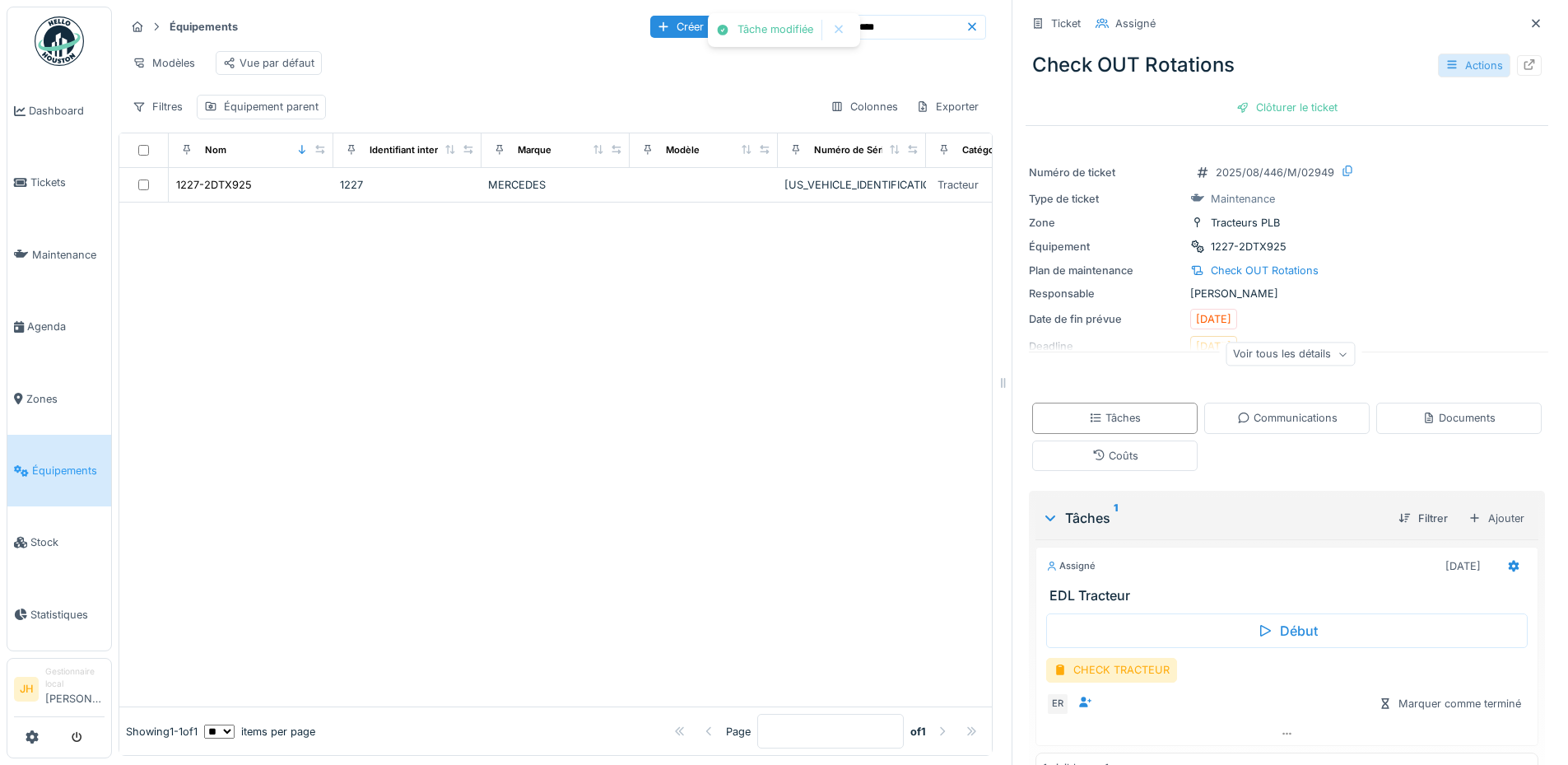
click at [1464, 59] on div "Actions" at bounding box center [1474, 65] width 73 height 24
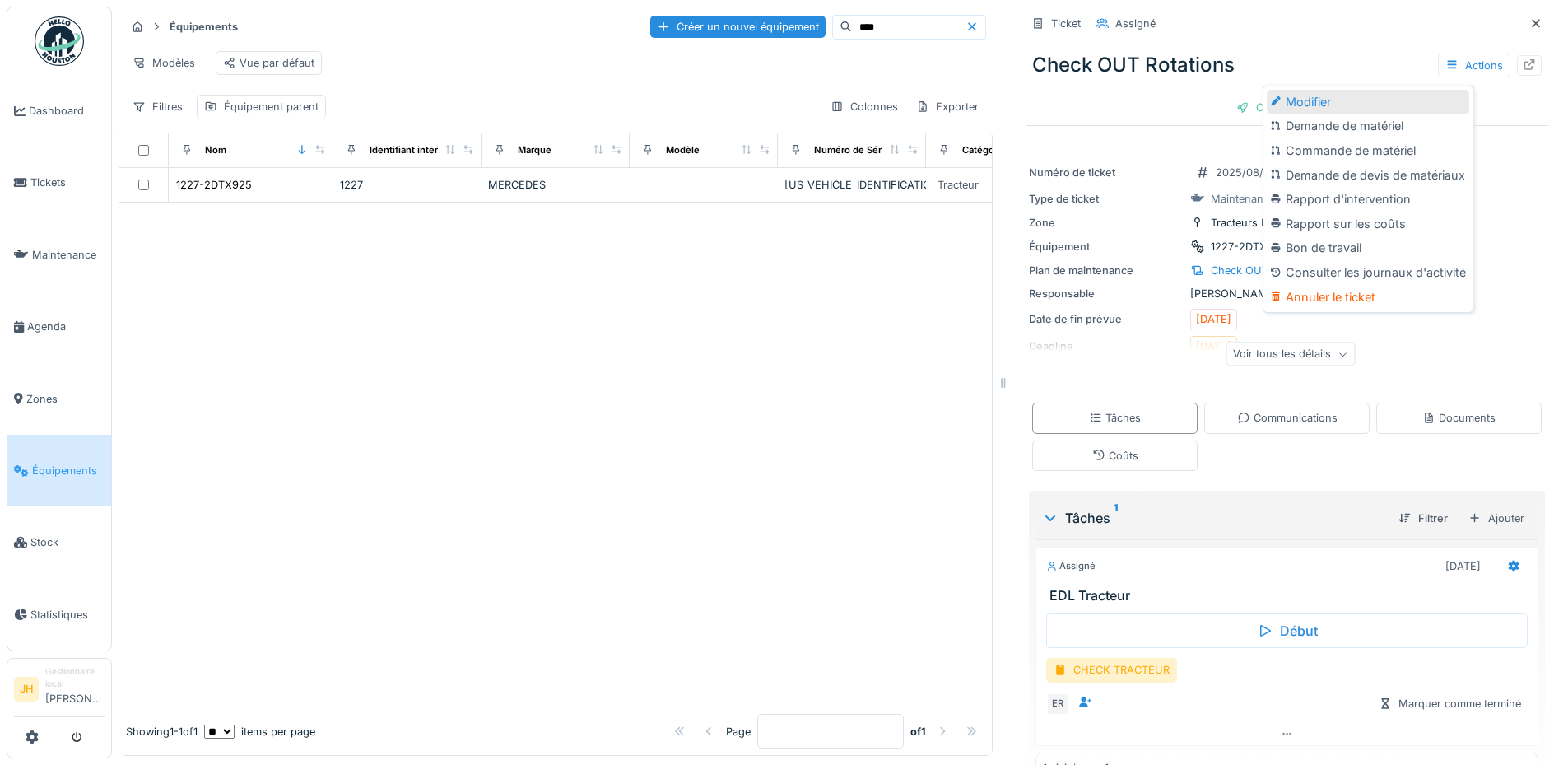
click at [1327, 89] on div "Modifier" at bounding box center [1368, 101] width 203 height 24
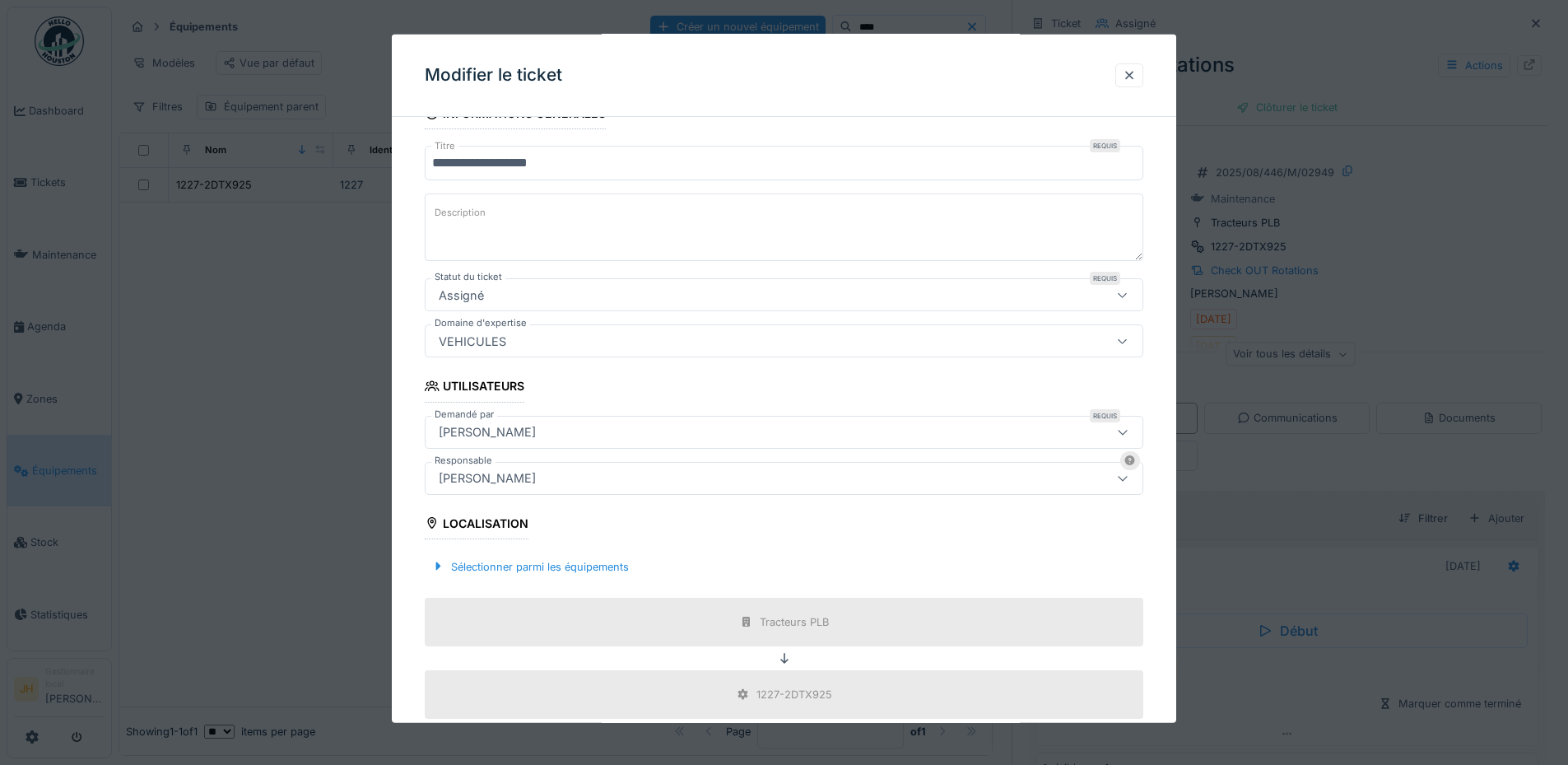
scroll to position [412, 0]
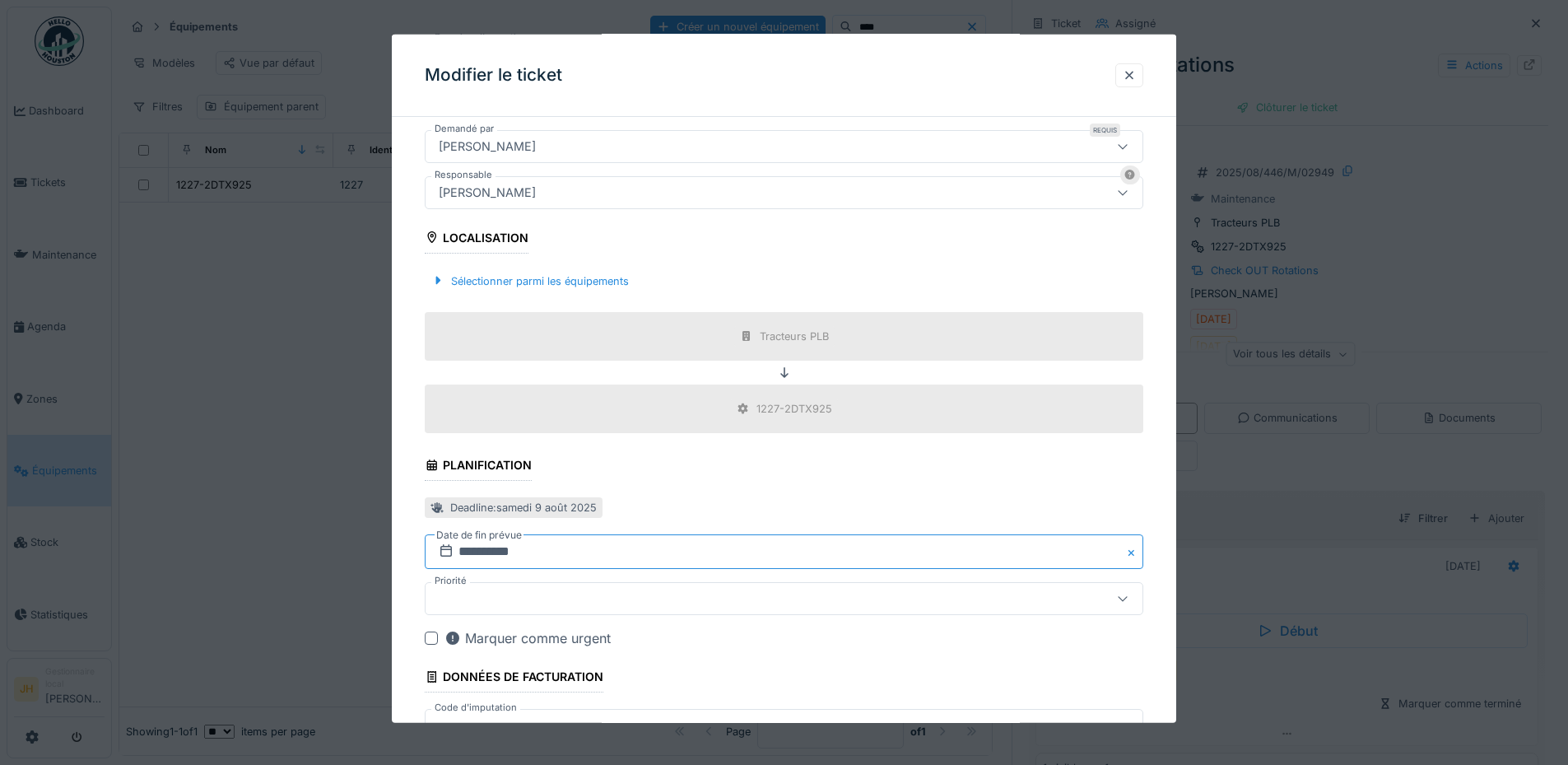
click at [499, 560] on input "**********" at bounding box center [784, 551] width 718 height 35
click at [874, 323] on button "Next Month" at bounding box center [870, 333] width 26 height 26
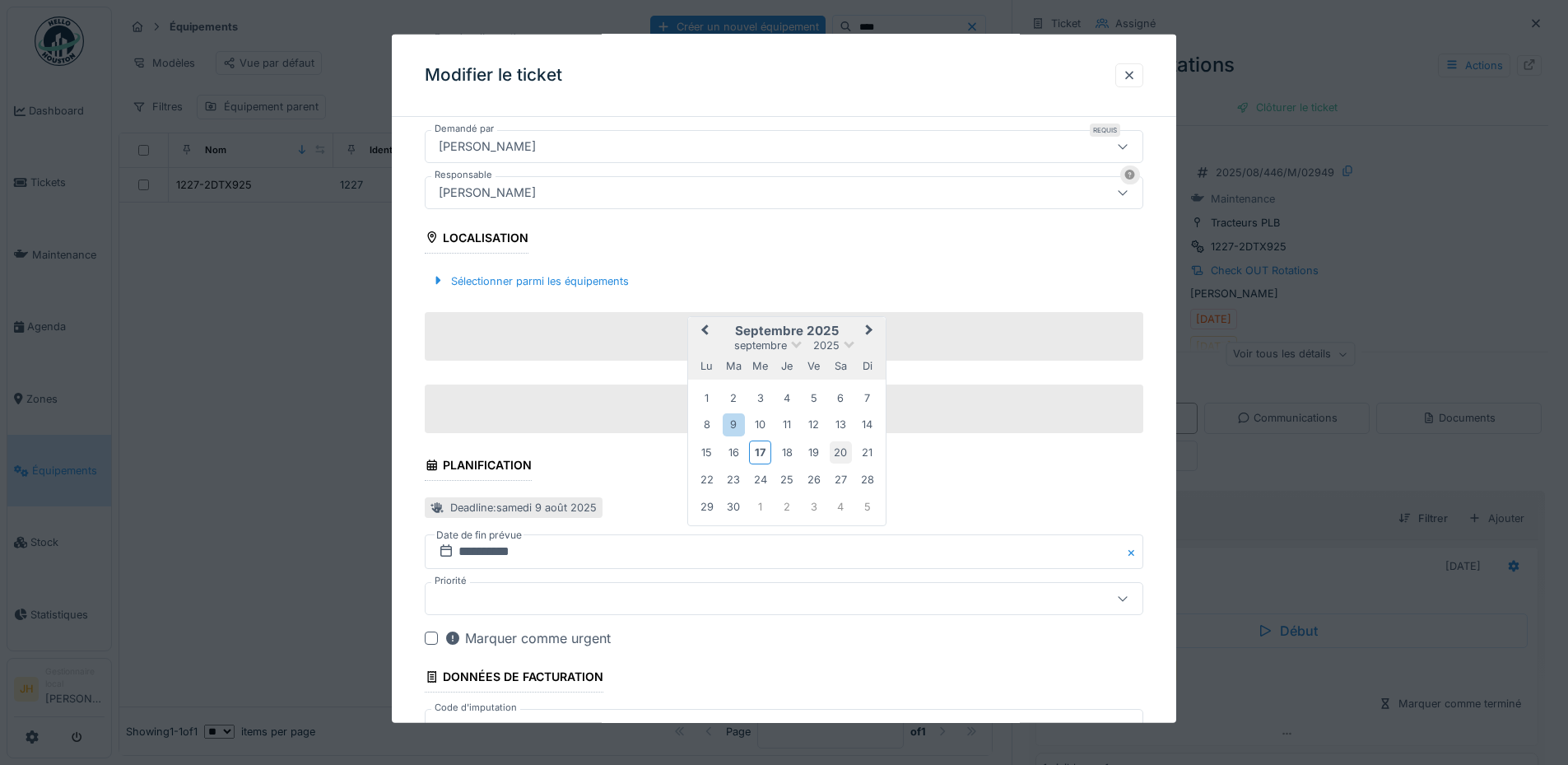
click at [842, 451] on div "20" at bounding box center [841, 451] width 22 height 22
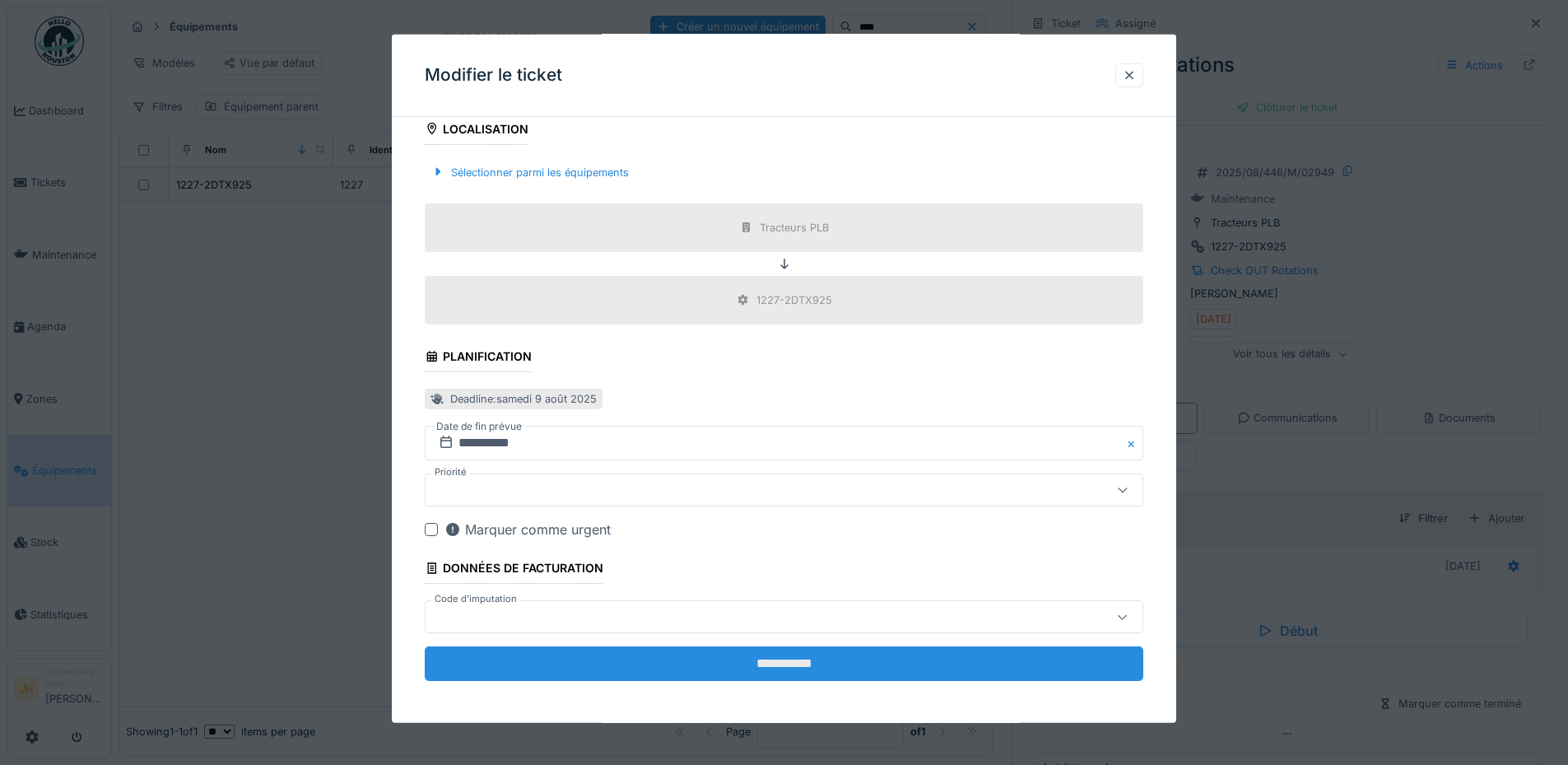
scroll to position [524, 0]
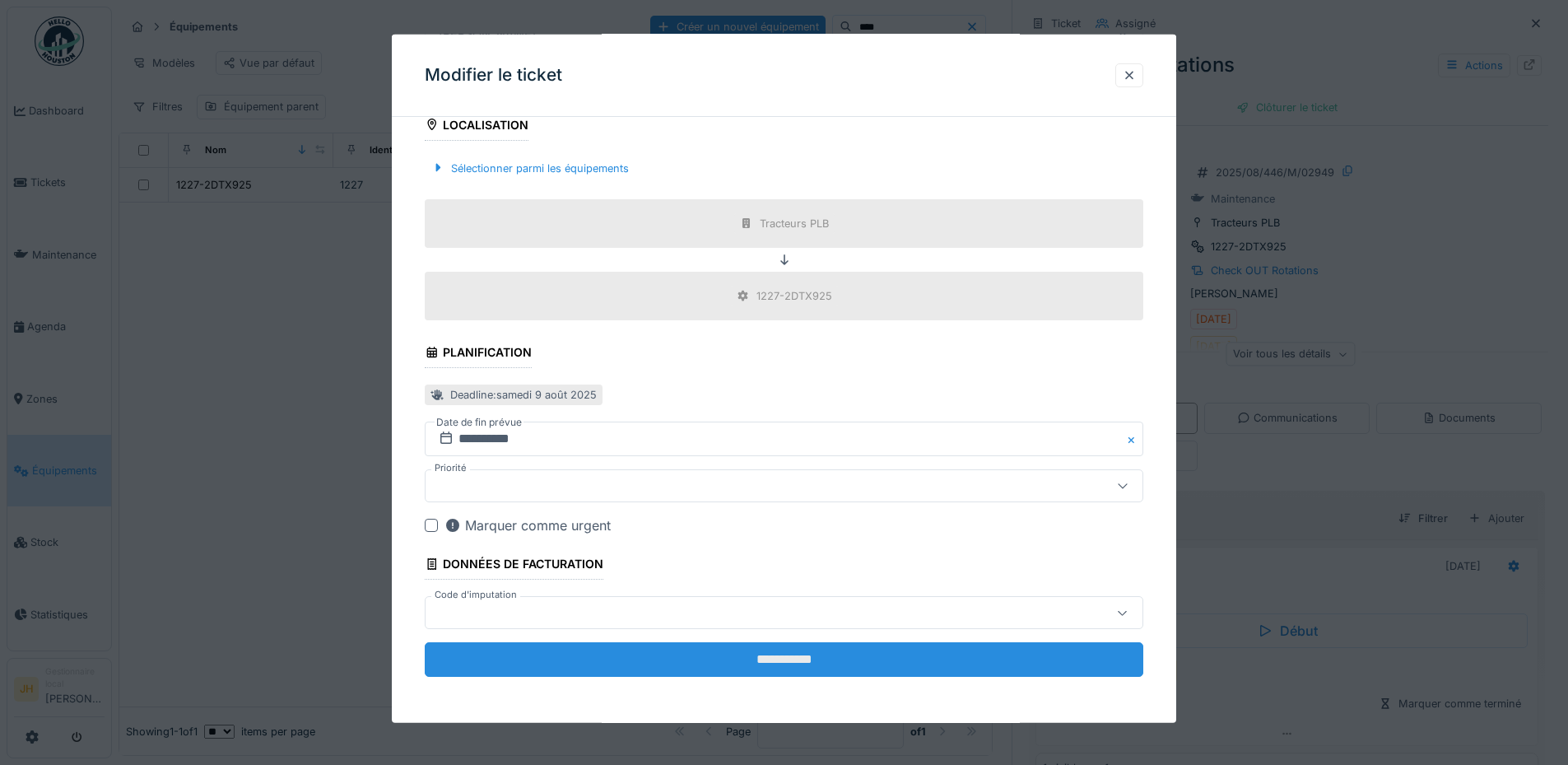
click at [811, 659] on input "**********" at bounding box center [784, 659] width 718 height 35
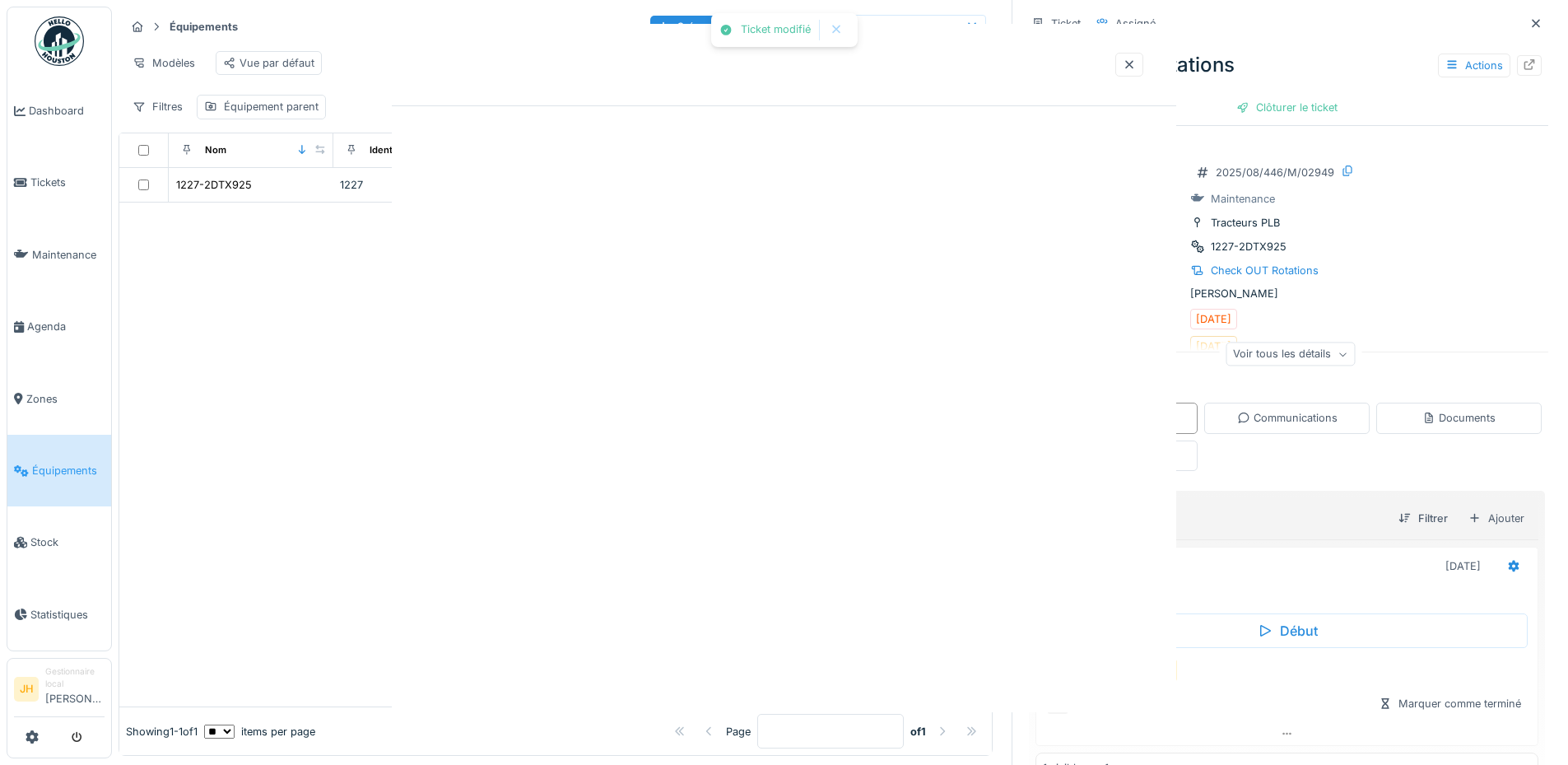
scroll to position [0, 0]
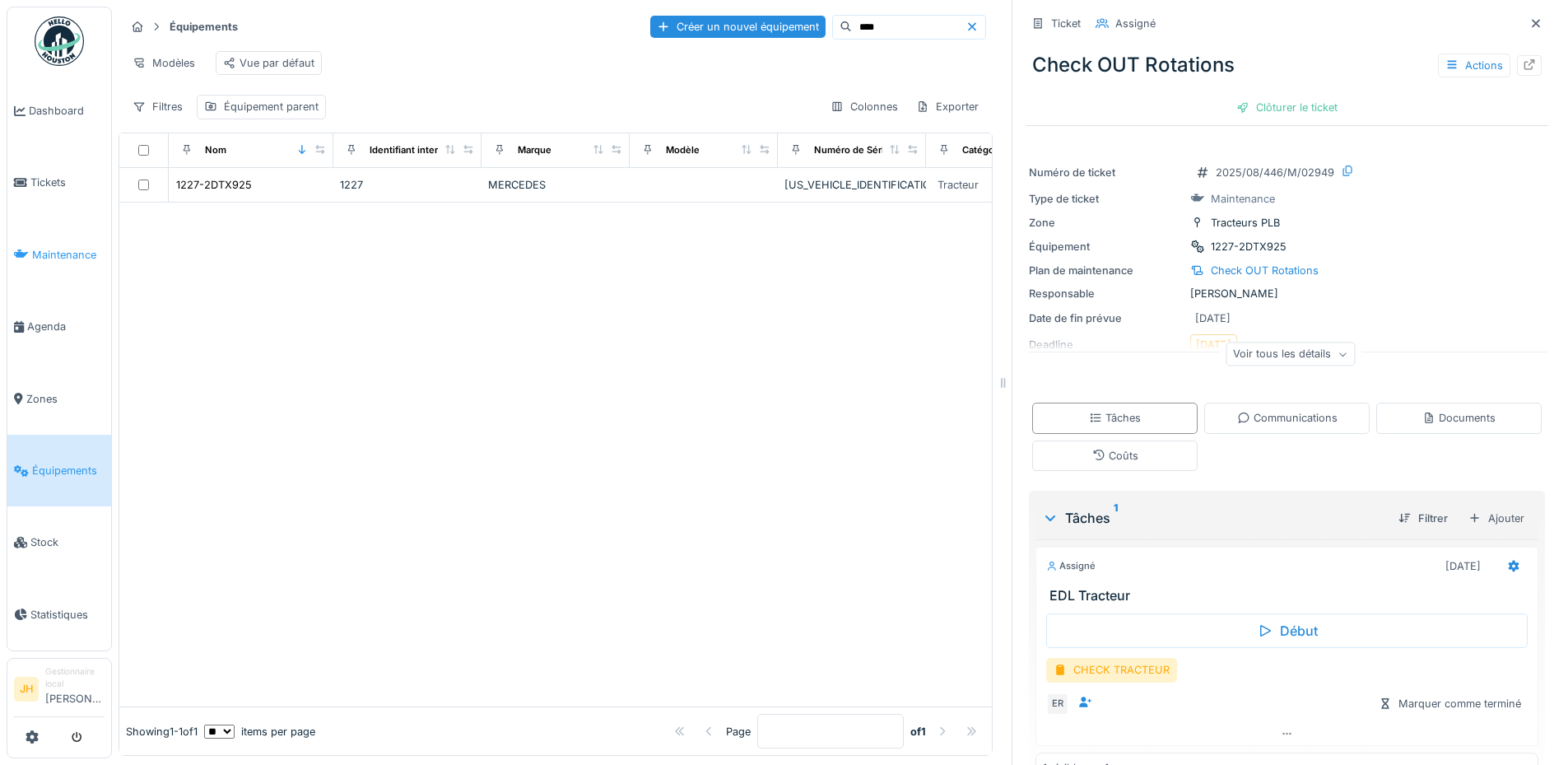
click at [57, 249] on span "Maintenance" at bounding box center [68, 254] width 73 height 16
